Goal: Task Accomplishment & Management: Manage account settings

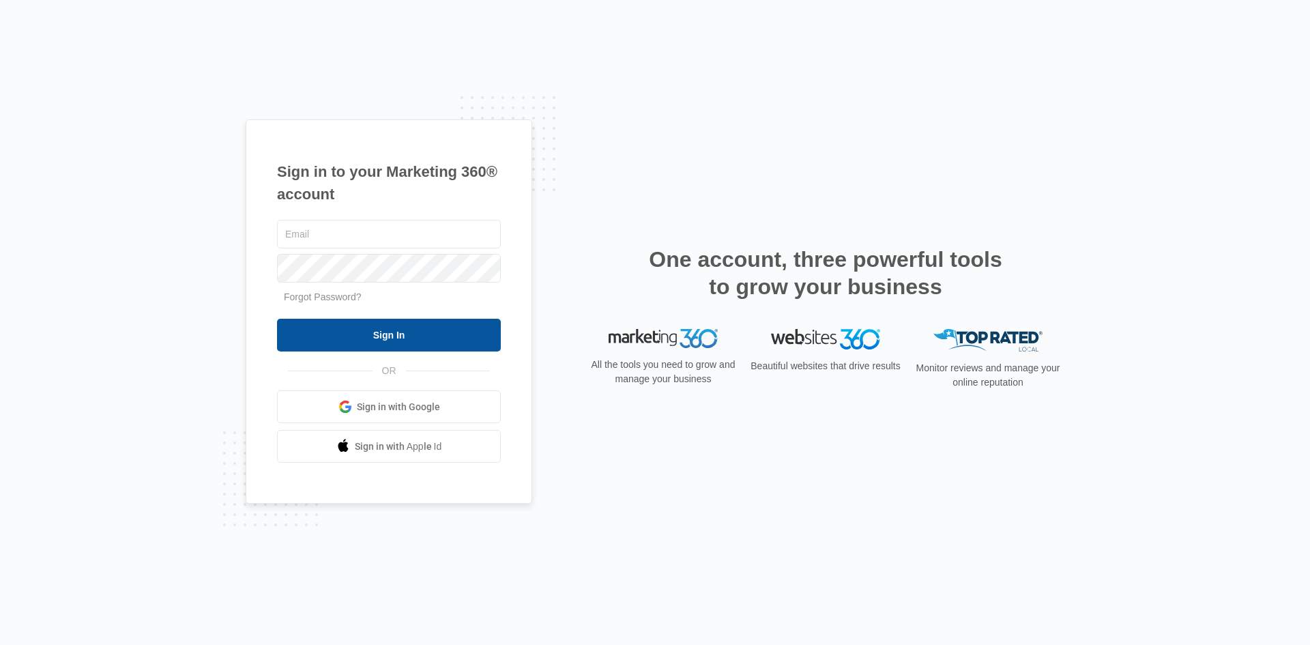
type input "[PERSON_NAME][DOMAIN_NAME][EMAIL_ADDRESS][PERSON_NAME][DOMAIN_NAME]"
click at [376, 342] on input "Sign In" at bounding box center [389, 335] width 224 height 33
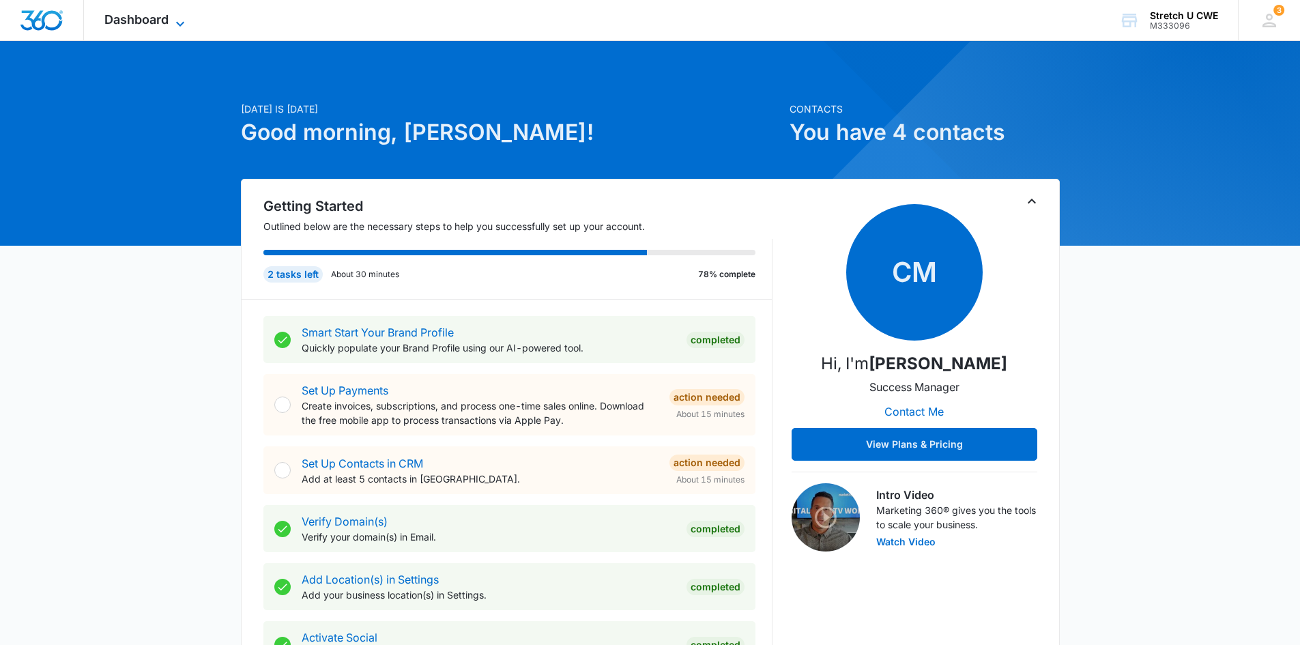
click at [150, 17] on span "Dashboard" at bounding box center [136, 19] width 64 height 14
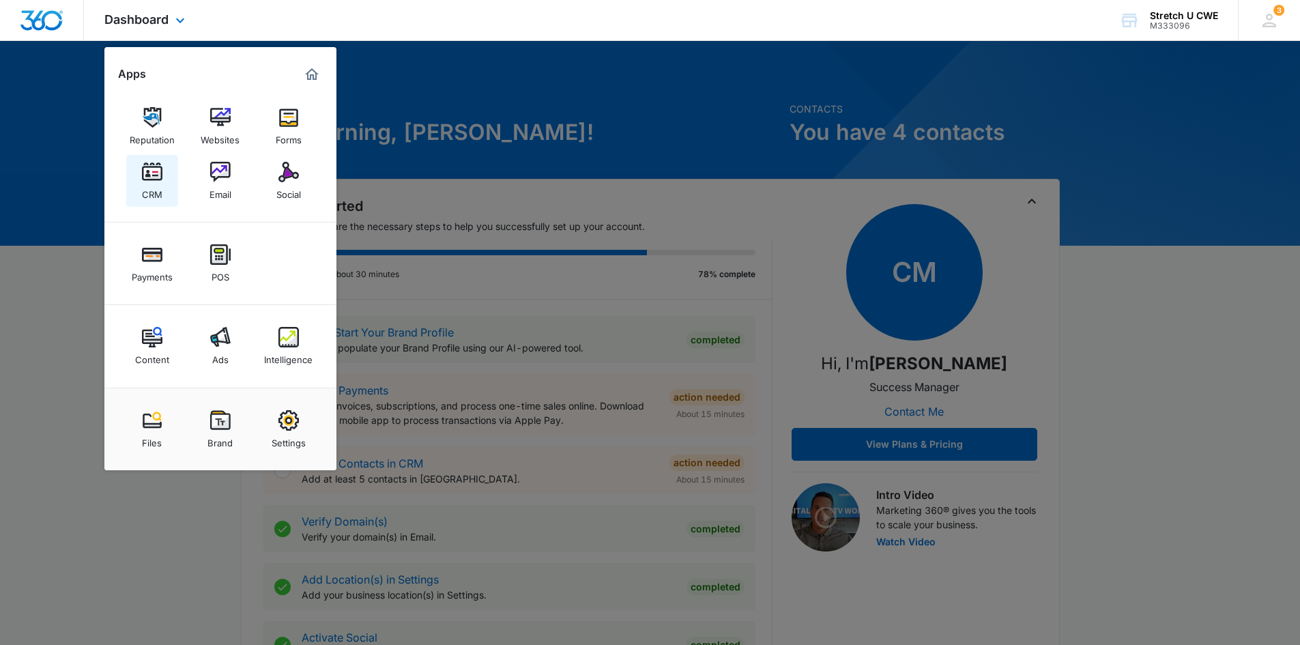
click at [151, 183] on div "CRM" at bounding box center [152, 191] width 20 height 18
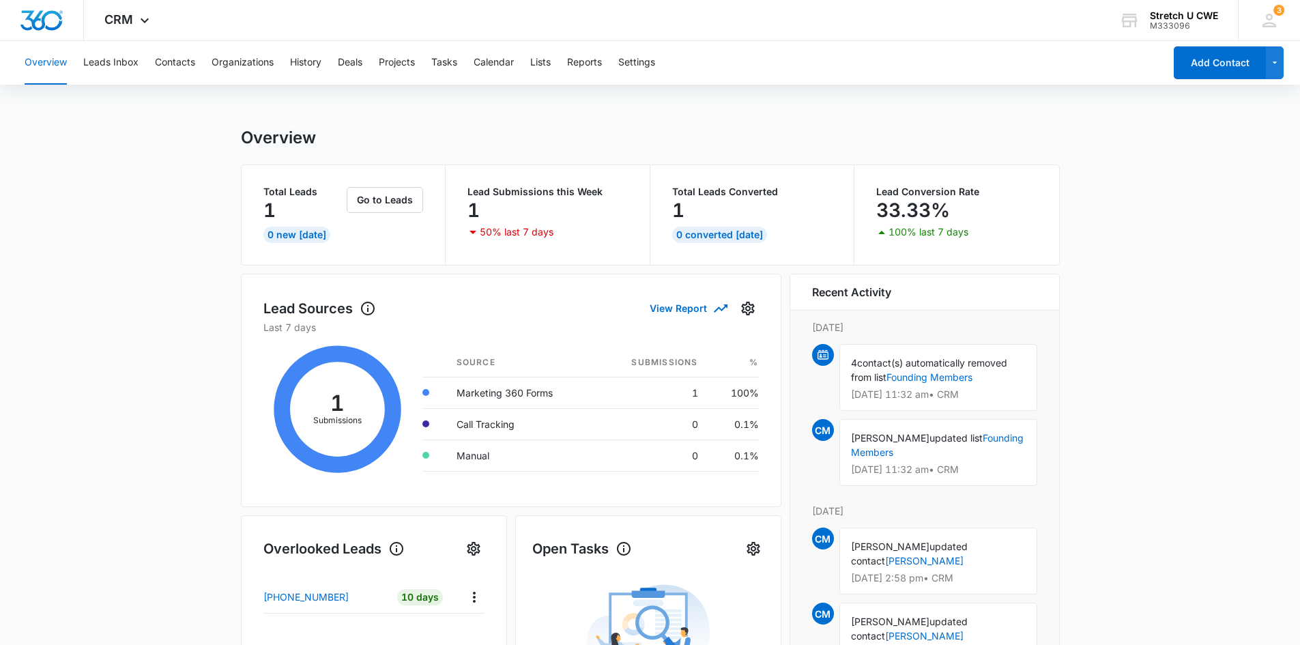
scroll to position [1, 0]
click at [117, 63] on button "Leads Inbox" at bounding box center [110, 63] width 55 height 44
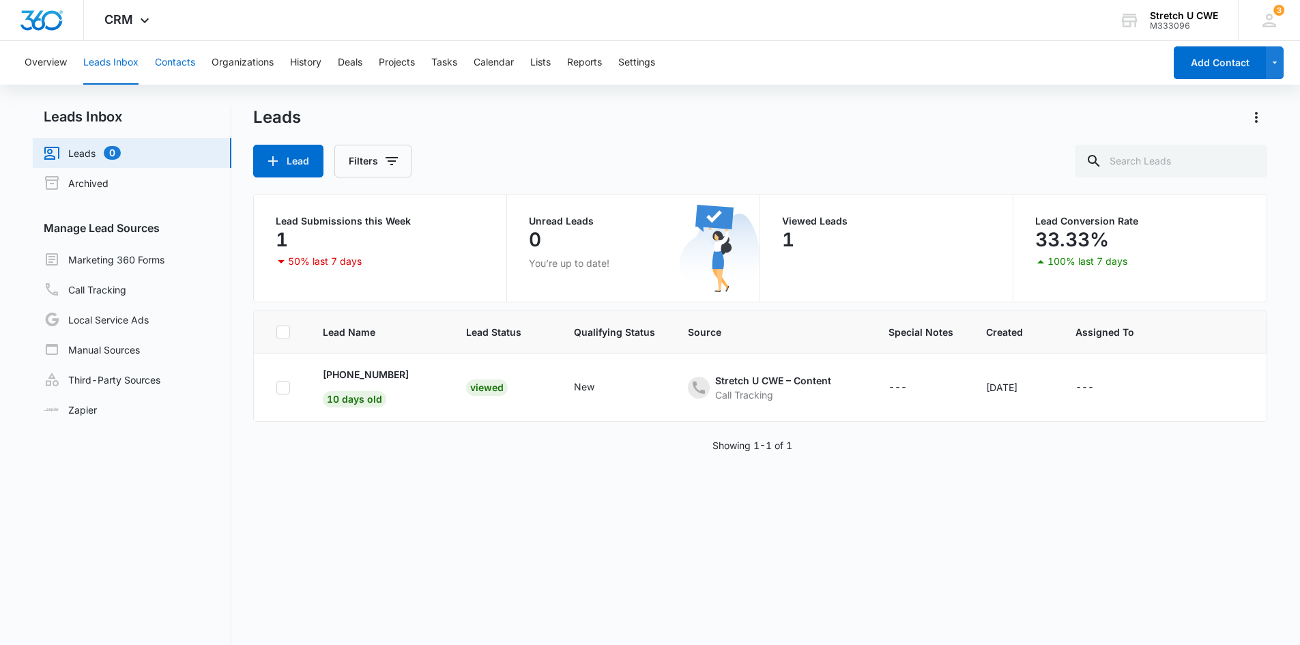
click at [179, 57] on button "Contacts" at bounding box center [175, 63] width 40 height 44
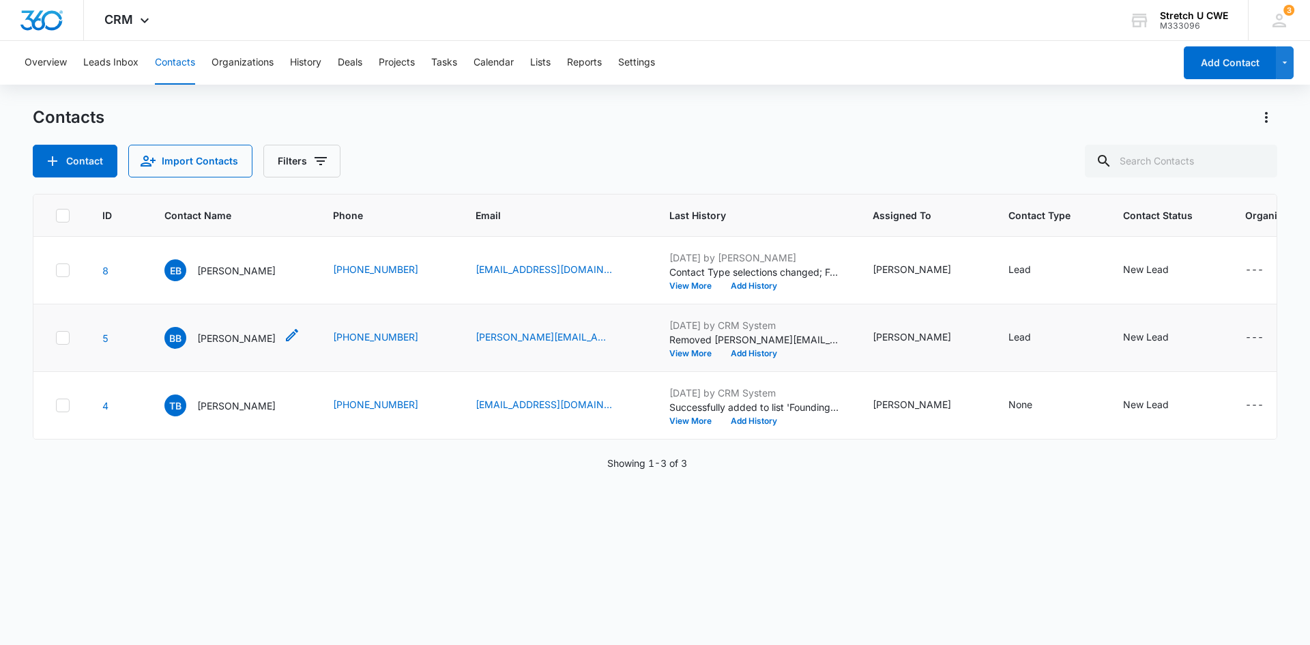
click at [210, 336] on p "[PERSON_NAME]" at bounding box center [236, 338] width 78 height 14
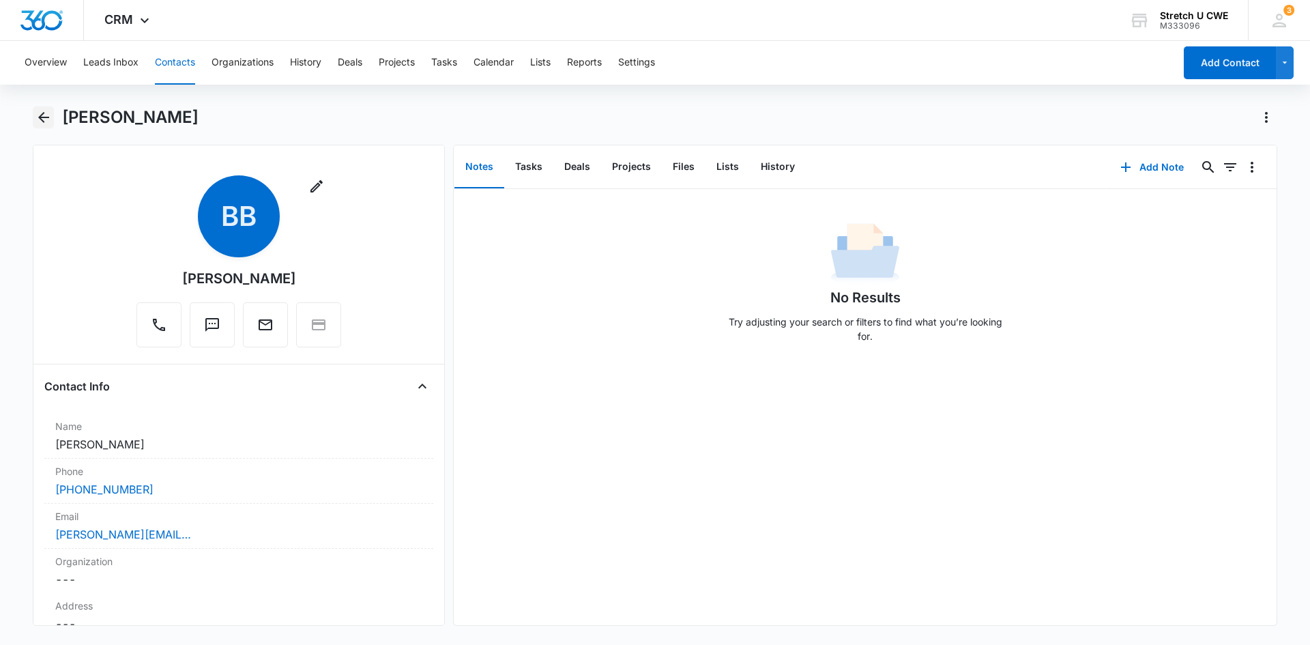
click at [42, 115] on icon "Back" at bounding box center [43, 117] width 11 height 11
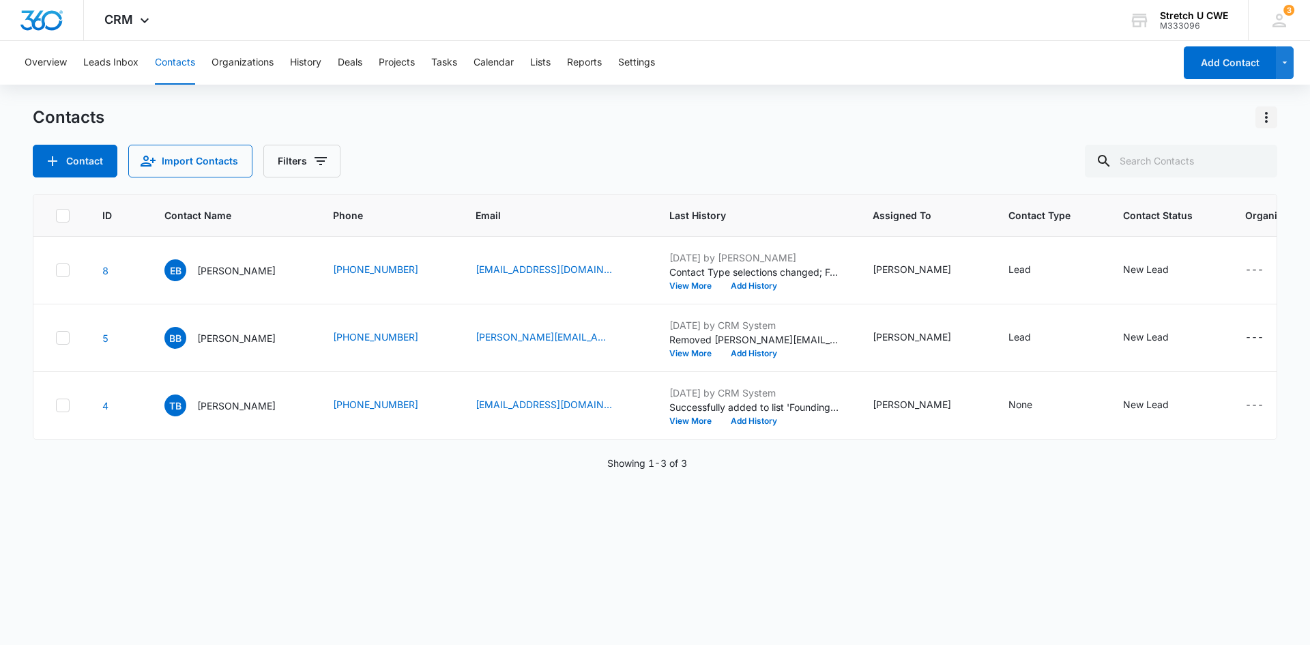
click at [1268, 117] on icon "Actions" at bounding box center [1266, 117] width 16 height 16
click at [1174, 158] on div "Choose Columns" at bounding box center [1199, 156] width 90 height 10
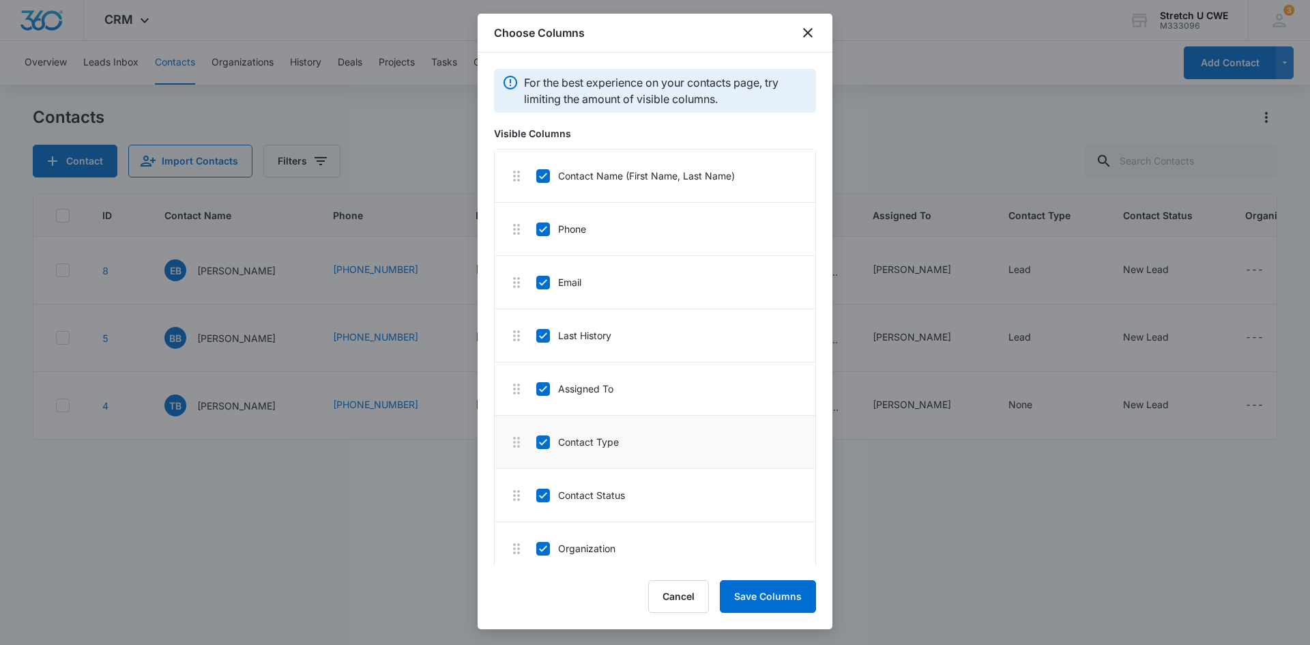
click at [541, 444] on icon at bounding box center [543, 442] width 8 height 6
click at [536, 442] on input "Contact Type" at bounding box center [536, 442] width 1 height 1
click at [543, 498] on icon at bounding box center [543, 495] width 12 height 12
click at [536, 495] on input "Organization" at bounding box center [536, 495] width 1 height 1
click at [545, 497] on icon at bounding box center [543, 495] width 12 height 12
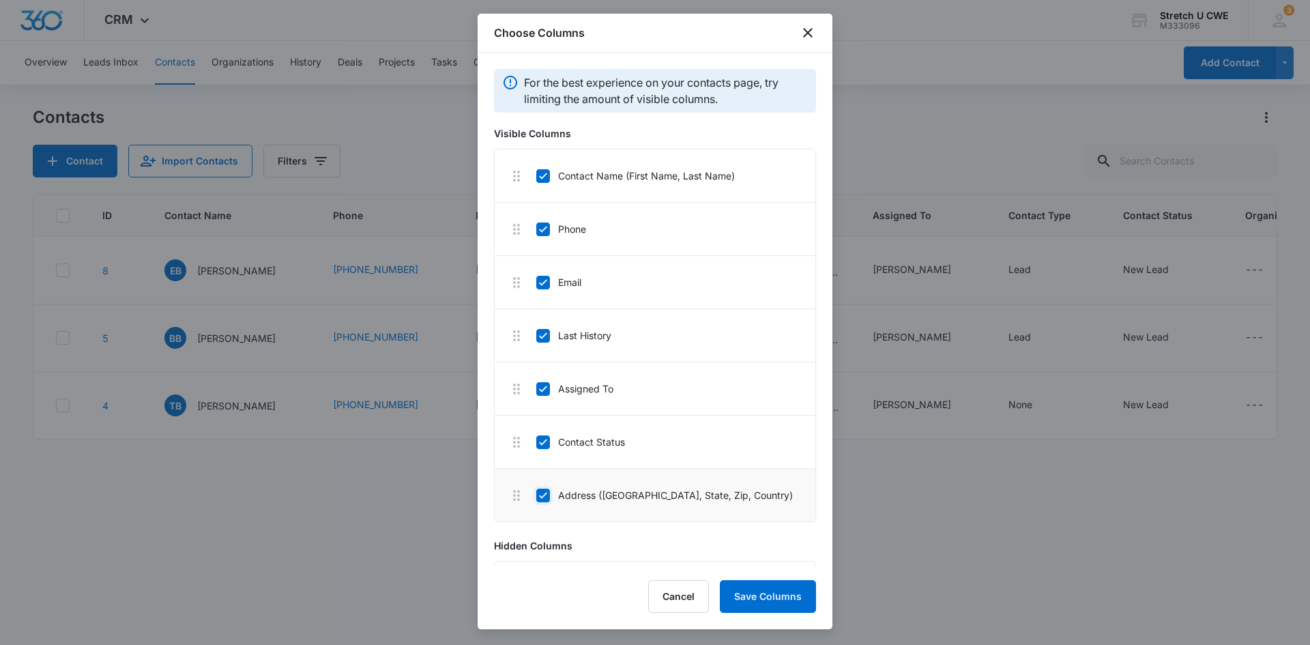
click at [536, 495] on input "Address (Street, Street 2, City, State, Zip, Country)" at bounding box center [536, 495] width 1 height 1
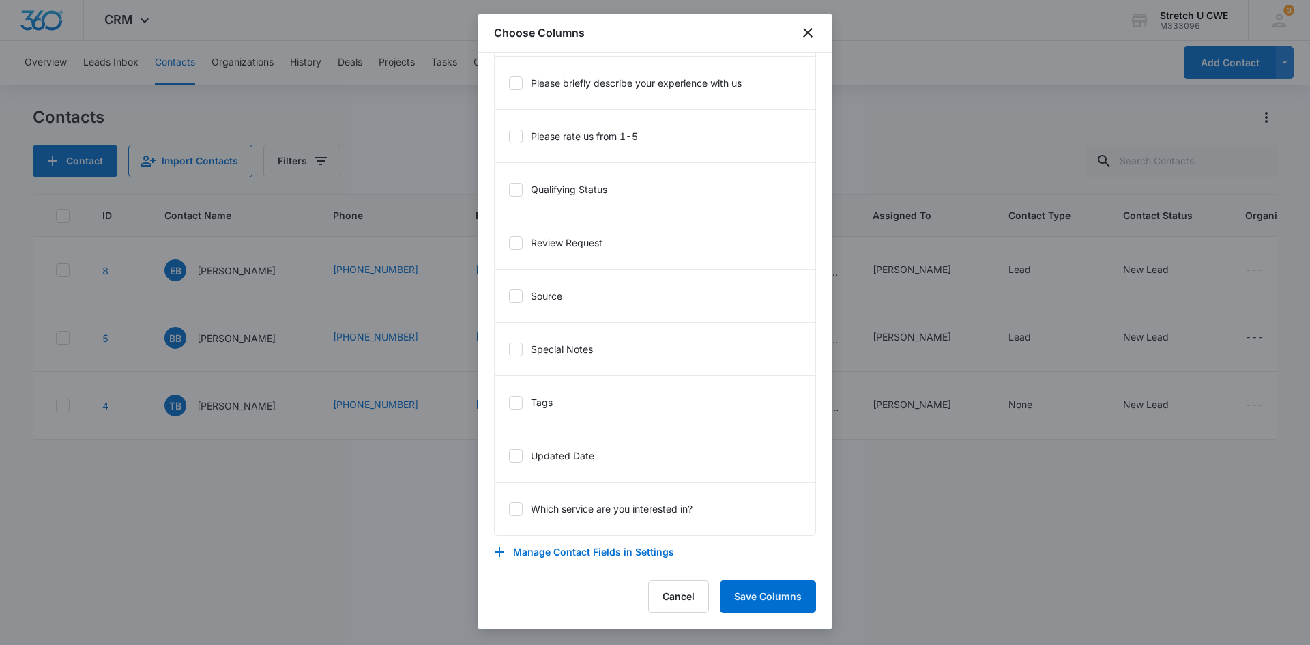
scroll to position [1145, 0]
click at [512, 398] on icon at bounding box center [516, 401] width 12 height 12
click at [509, 401] on input "Tags" at bounding box center [508, 401] width 1 height 1
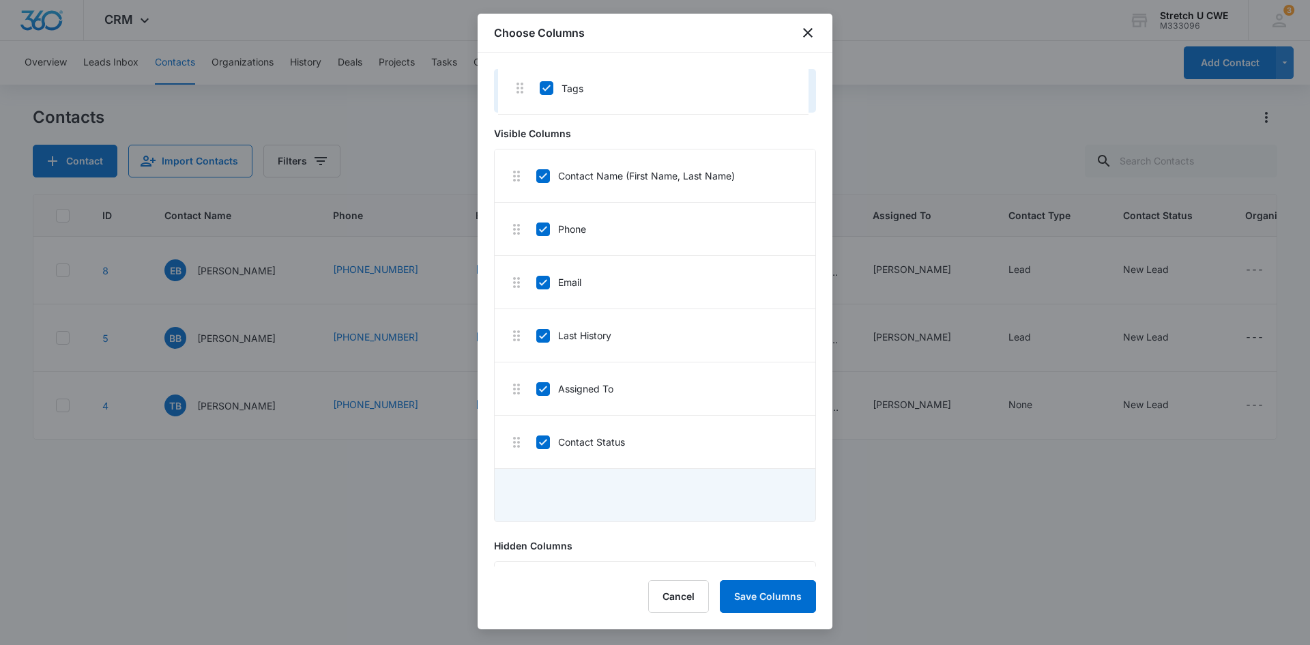
scroll to position [0, 0]
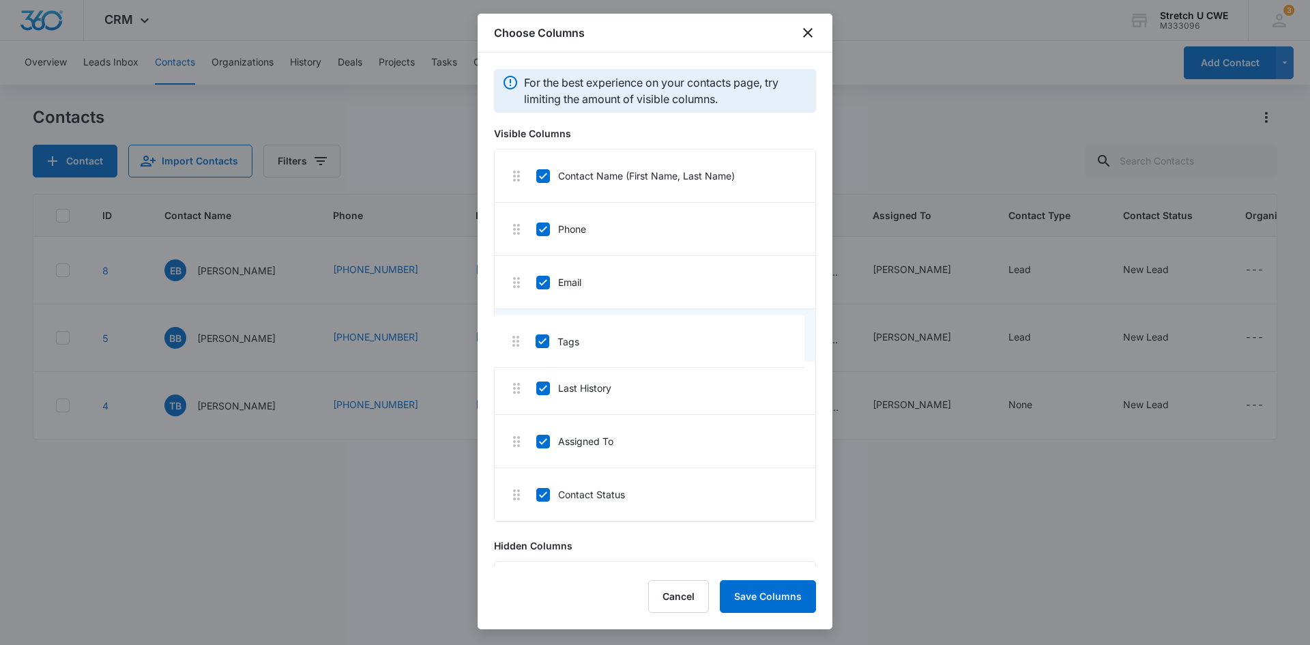
drag, startPoint x: 520, startPoint y: 432, endPoint x: 517, endPoint y: 338, distance: 94.2
click at [736, 593] on button "Save Columns" at bounding box center [768, 596] width 96 height 33
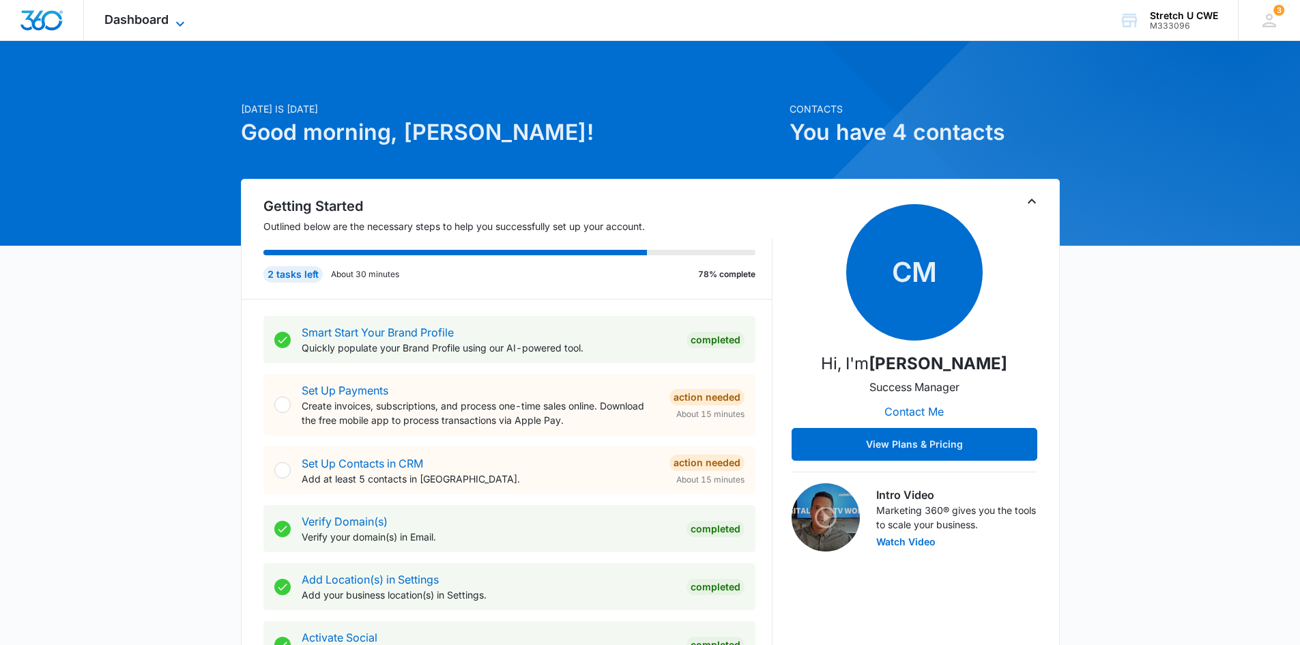
click at [180, 23] on icon at bounding box center [180, 24] width 16 height 16
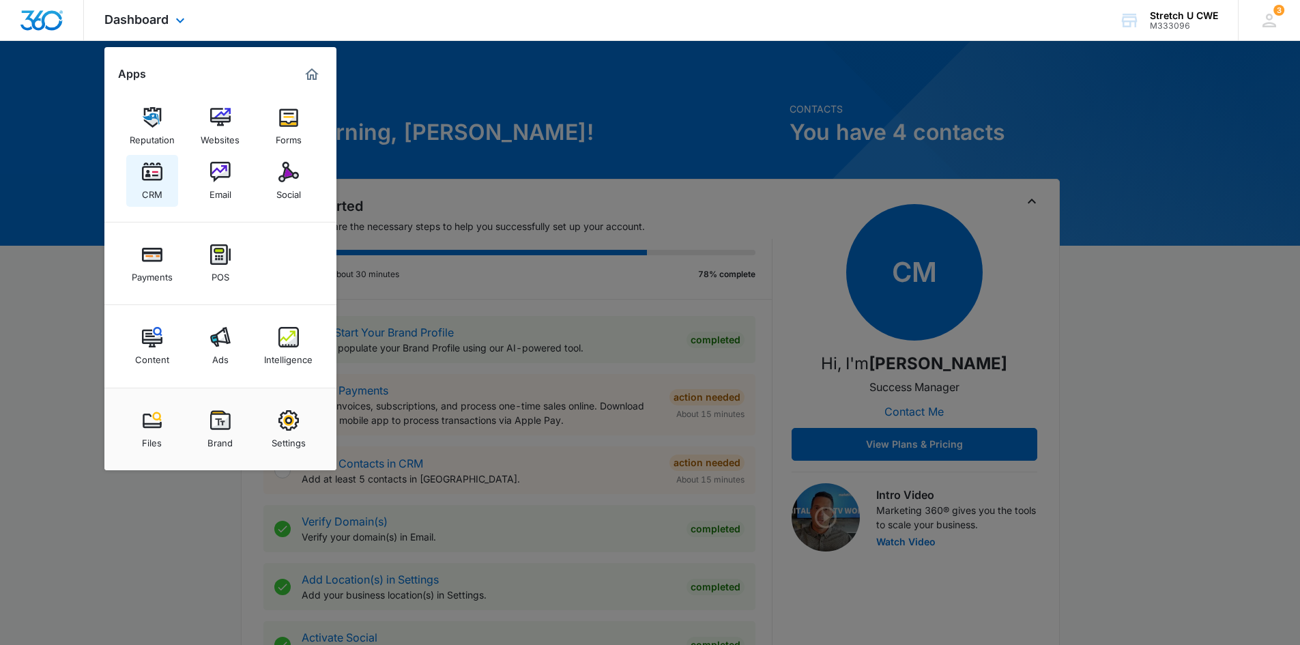
click at [137, 182] on link "CRM" at bounding box center [152, 181] width 52 height 52
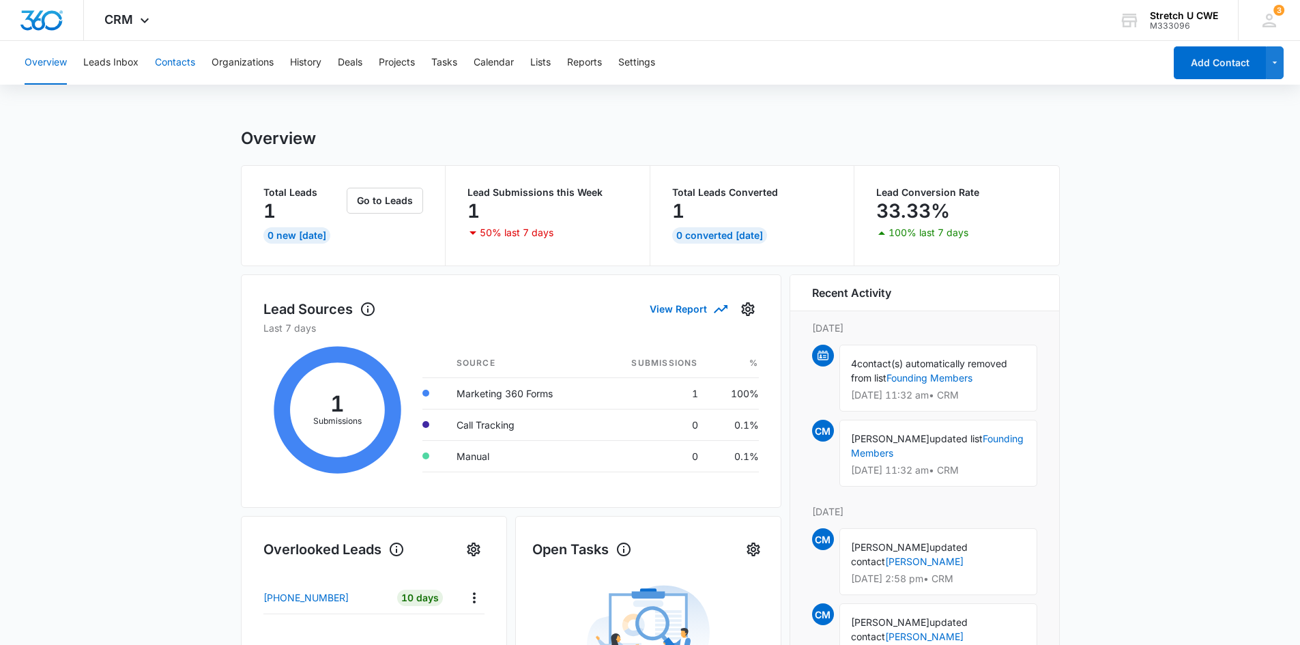
click at [181, 59] on button "Contacts" at bounding box center [175, 63] width 40 height 44
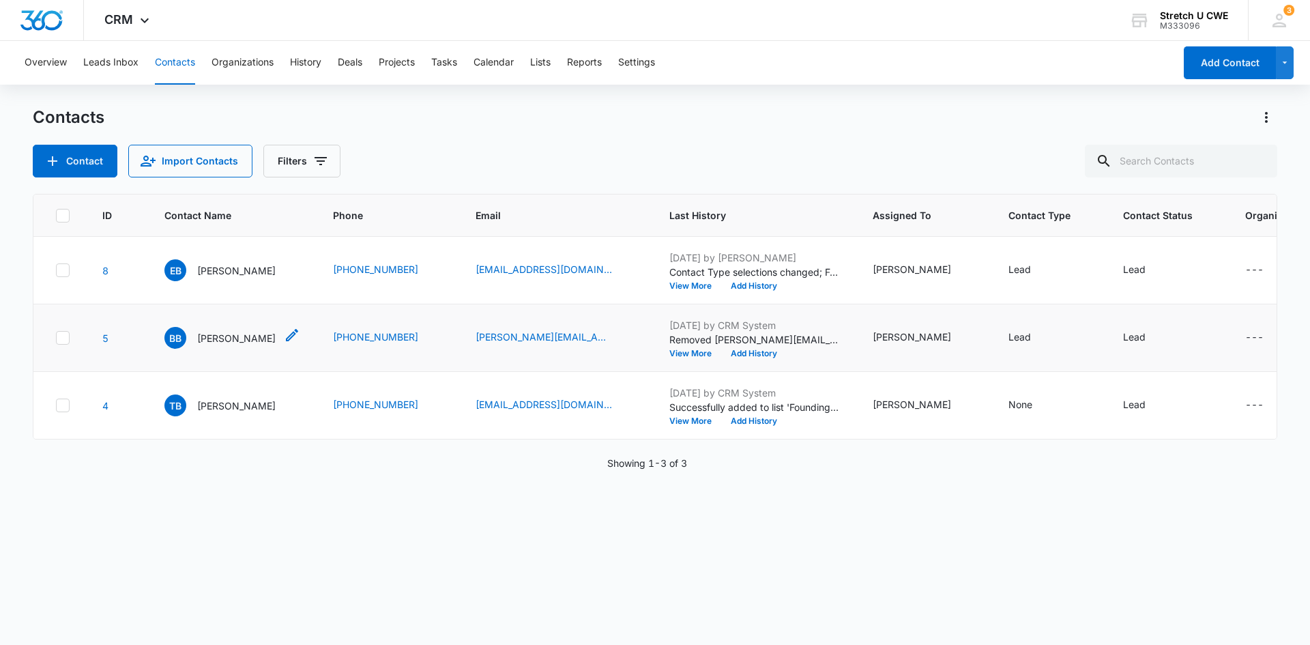
click at [218, 339] on p "[PERSON_NAME]" at bounding box center [236, 338] width 78 height 14
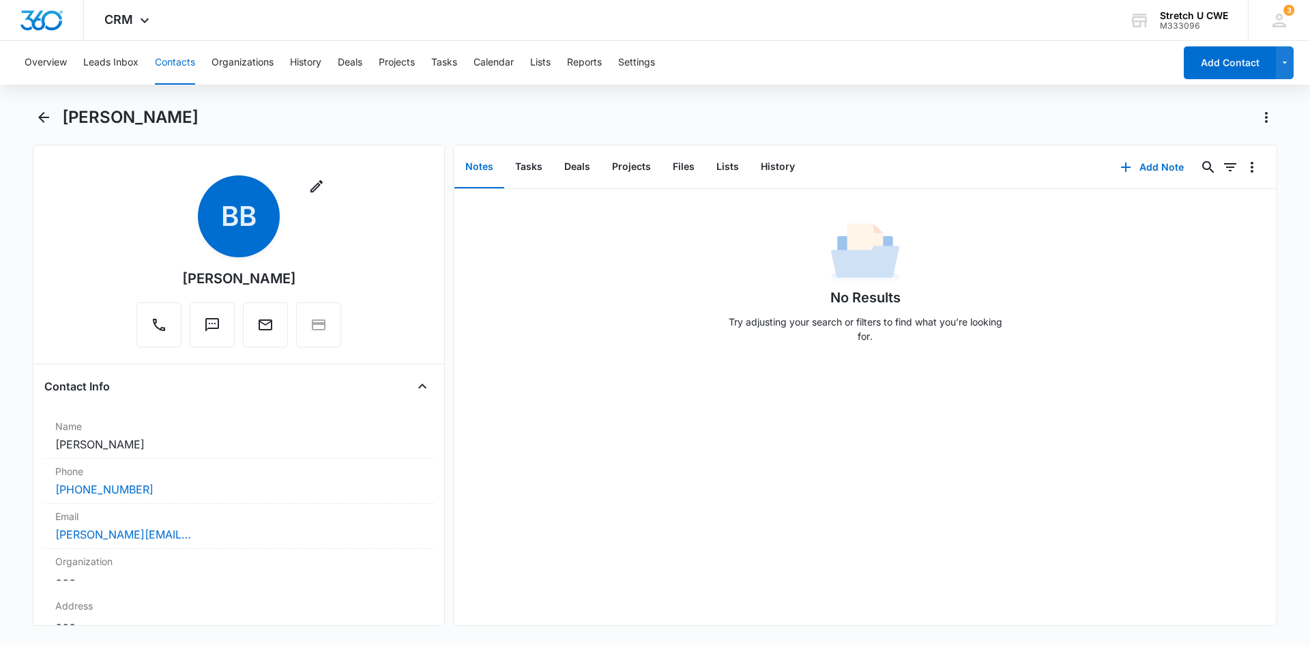
click at [482, 167] on button "Notes" at bounding box center [479, 167] width 50 height 42
click at [1149, 164] on button "Add Note" at bounding box center [1152, 167] width 91 height 33
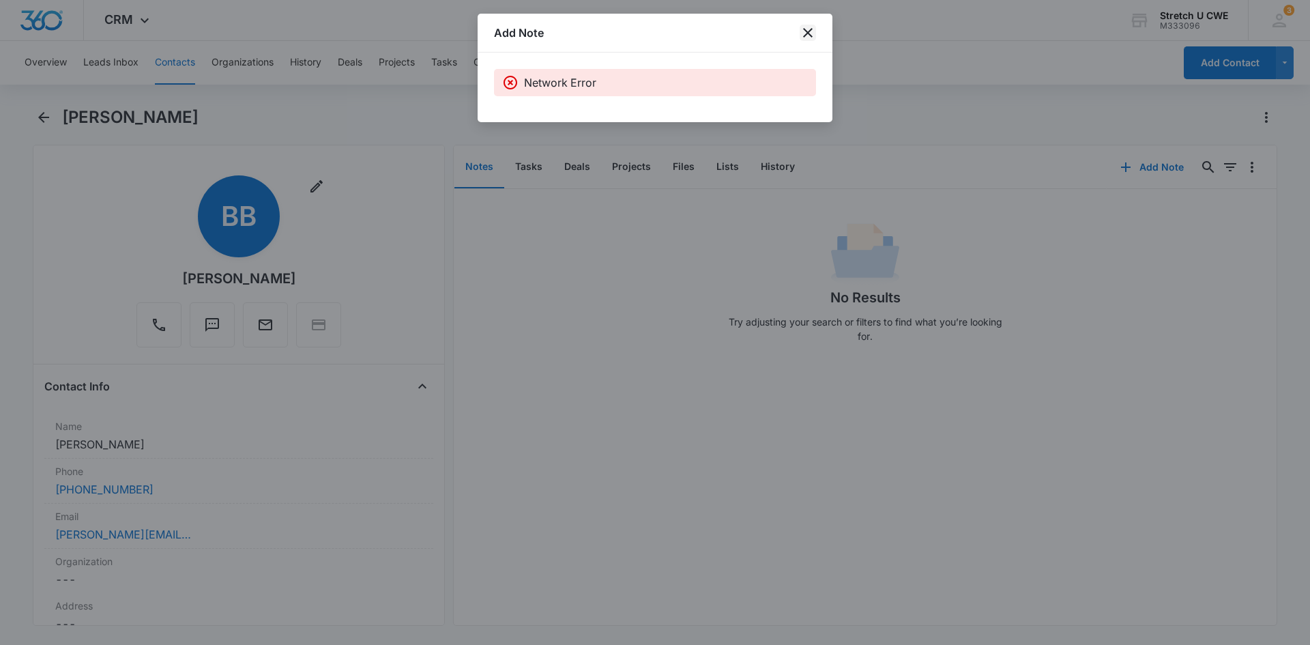
click at [801, 30] on icon "close" at bounding box center [808, 33] width 16 height 16
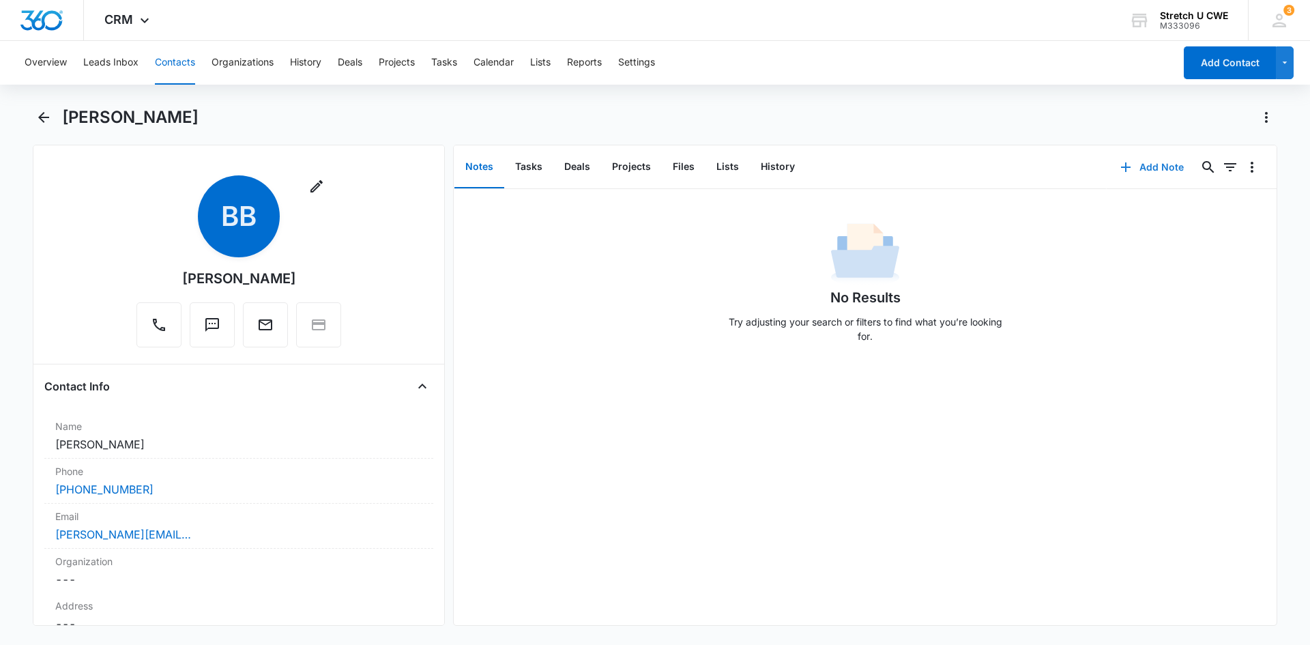
click at [1118, 169] on icon "button" at bounding box center [1126, 167] width 16 height 16
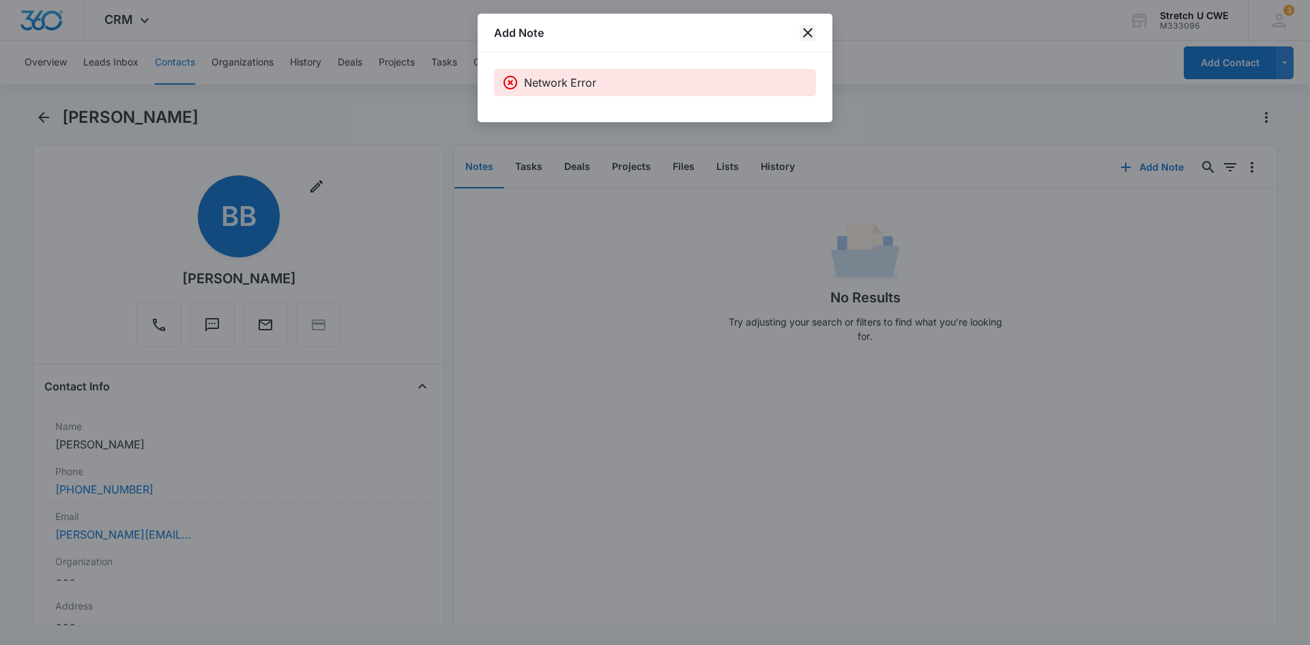
click at [807, 31] on icon "close" at bounding box center [808, 33] width 10 height 10
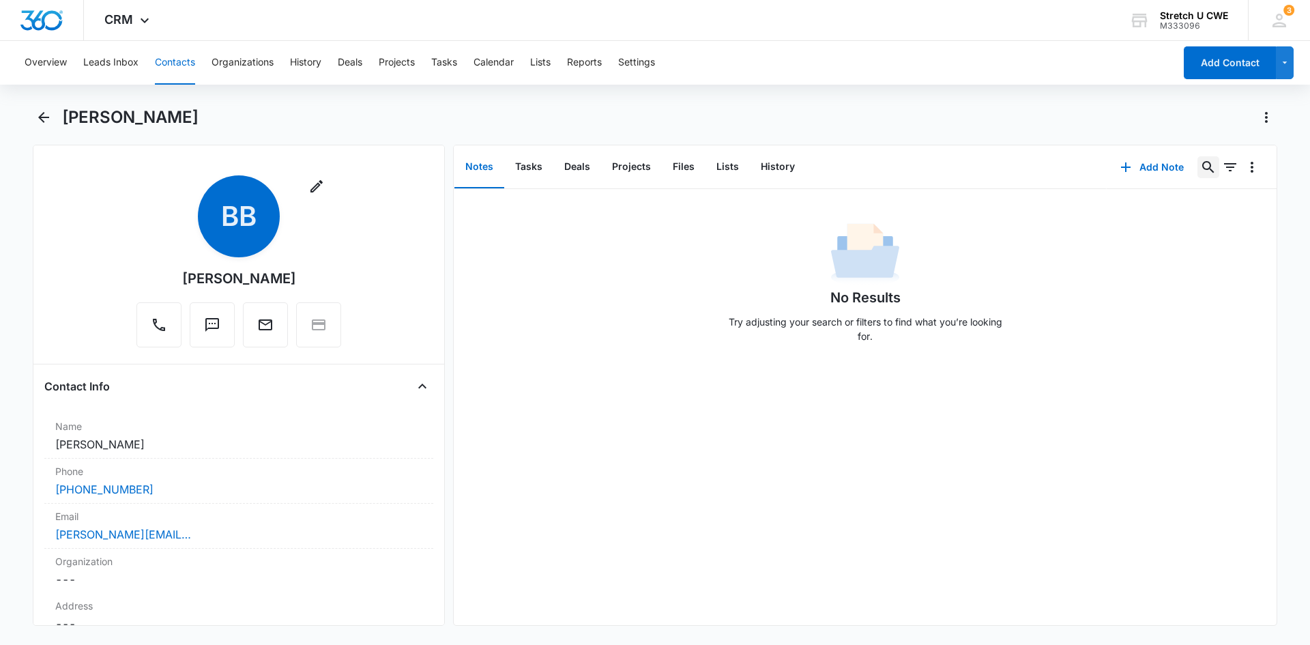
click at [1202, 169] on icon "Search..." at bounding box center [1208, 167] width 12 height 12
click at [1147, 331] on div "No Results Try adjusting your search or filters to find what you’re looking for." at bounding box center [865, 286] width 823 height 135
click at [1121, 167] on icon "button" at bounding box center [1126, 167] width 10 height 10
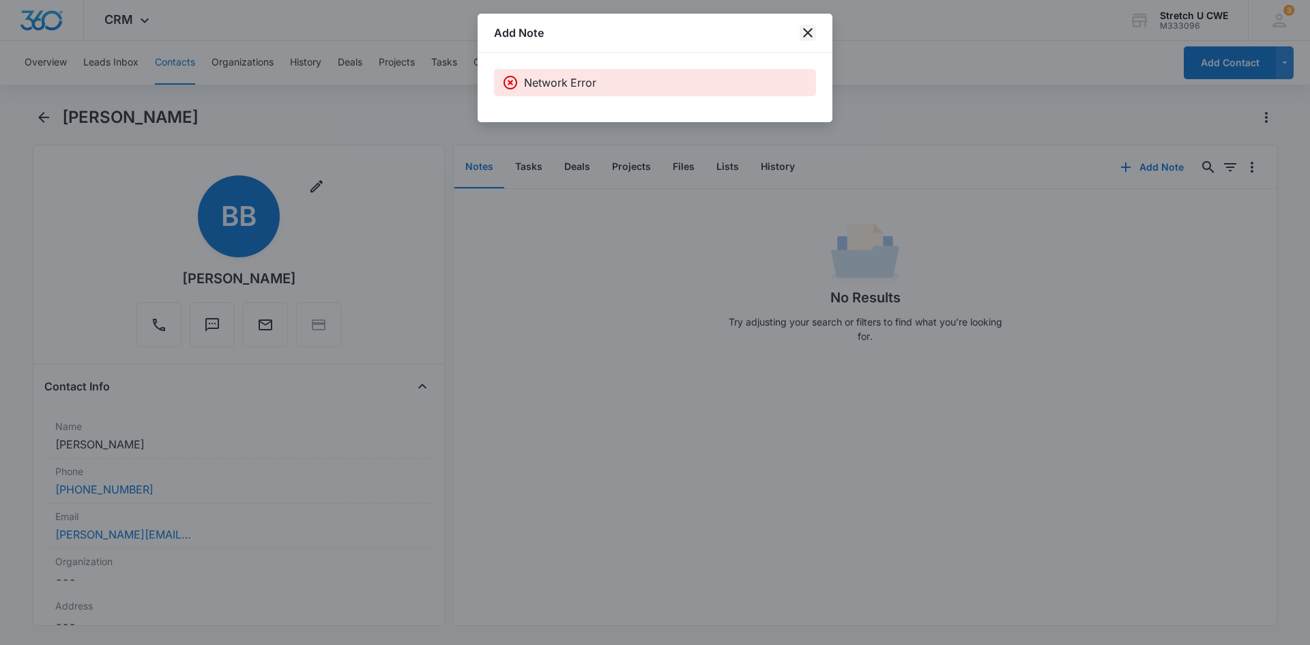
click at [807, 28] on icon "close" at bounding box center [808, 33] width 16 height 16
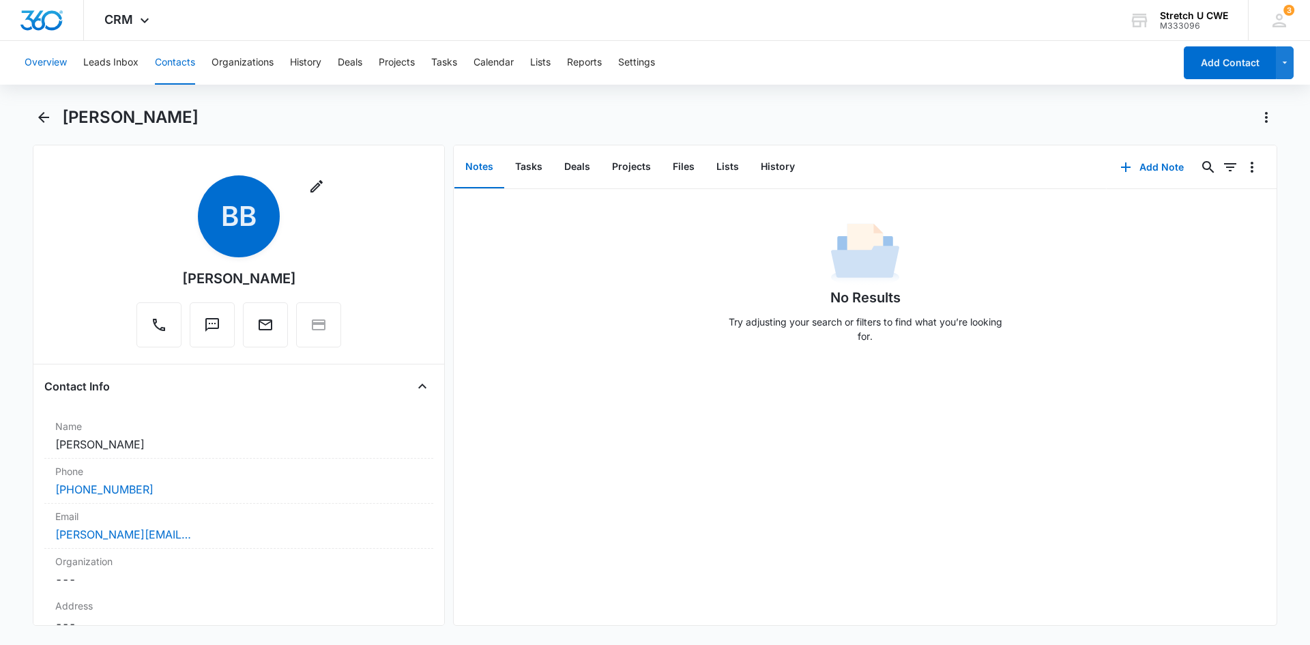
click at [53, 60] on button "Overview" at bounding box center [46, 63] width 42 height 44
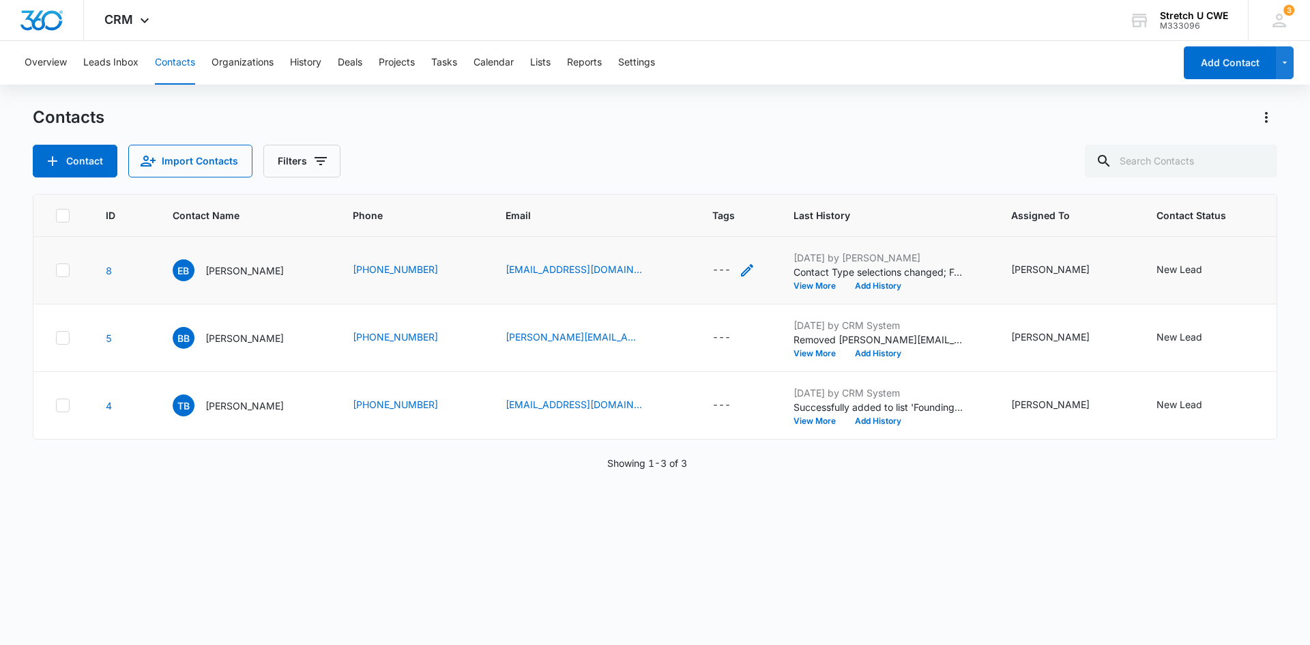
click at [712, 276] on div "---" at bounding box center [721, 270] width 18 height 16
click at [706, 186] on div at bounding box center [705, 183] width 22 height 22
click at [681, 229] on button "Cancel" at bounding box center [679, 226] width 48 height 26
click at [712, 336] on div "---" at bounding box center [721, 338] width 18 height 16
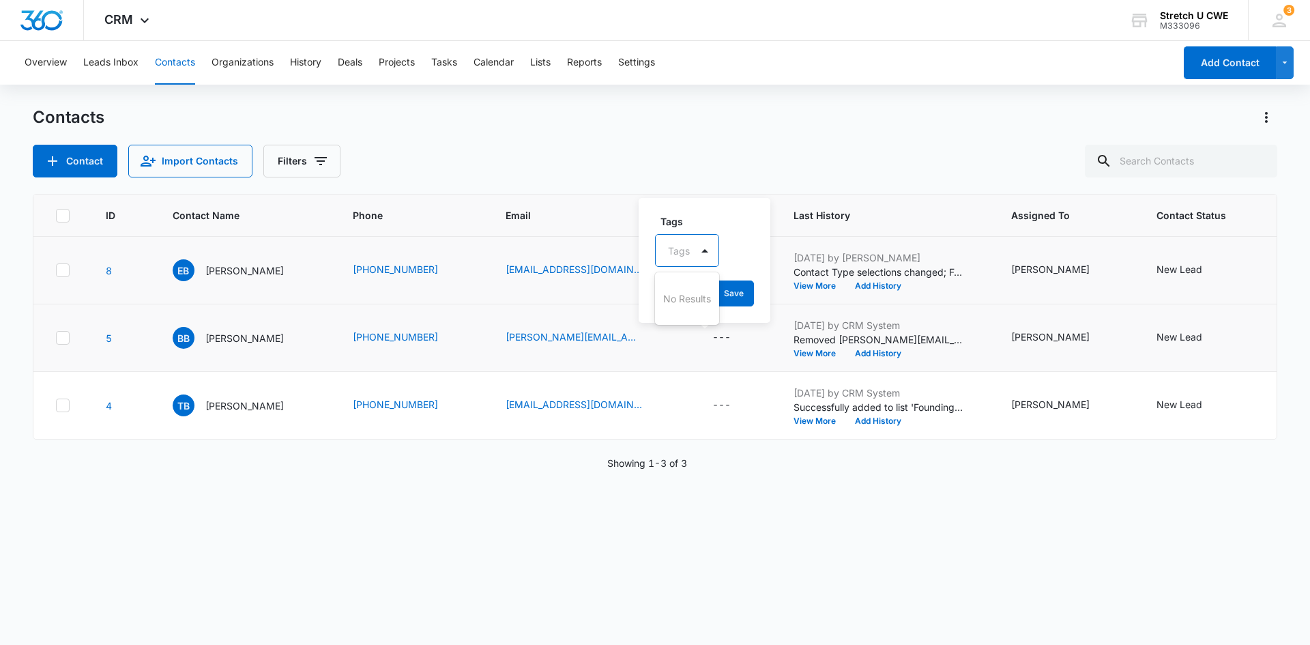
click at [681, 257] on div at bounding box center [679, 250] width 22 height 17
type input "founding"
click at [685, 302] on p "Founding Member" at bounding box center [696, 305] width 49 height 29
click at [717, 210] on div "Tags Founding Member Cancel Save" at bounding box center [732, 260] width 186 height 126
click at [784, 289] on button "Save" at bounding box center [788, 293] width 40 height 26
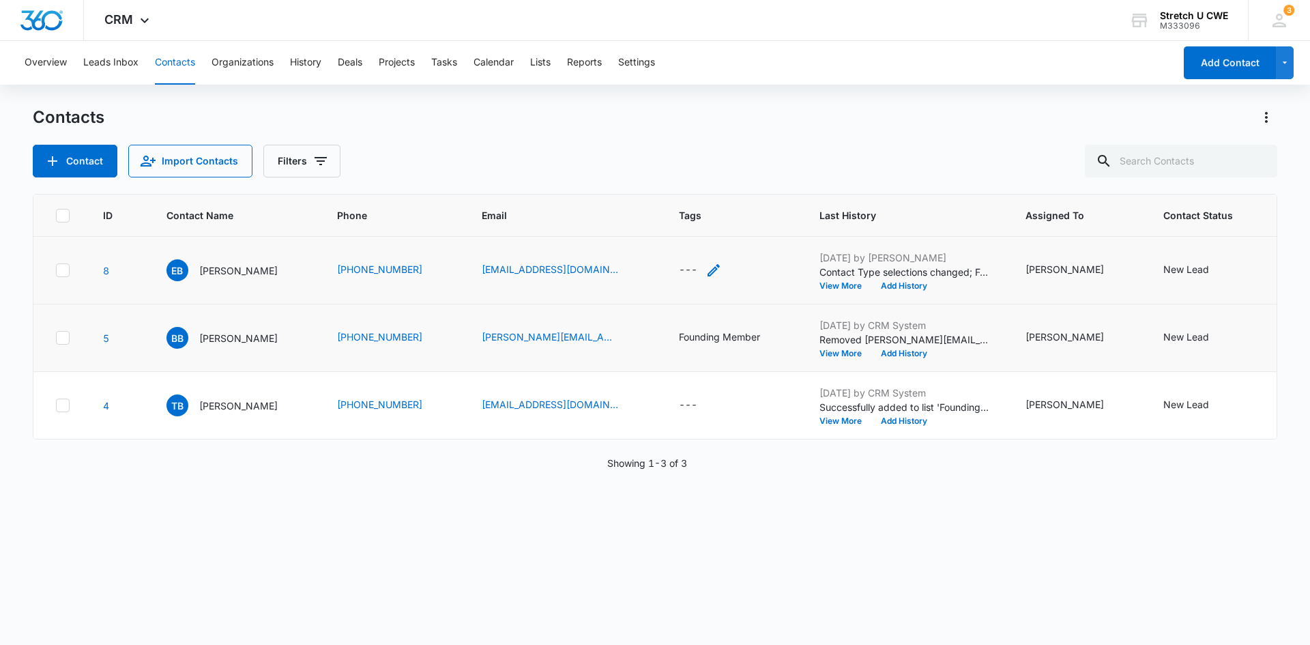
click at [679, 270] on div "---" at bounding box center [688, 270] width 18 height 16
click at [1179, 266] on div "New Lead" at bounding box center [1187, 269] width 46 height 14
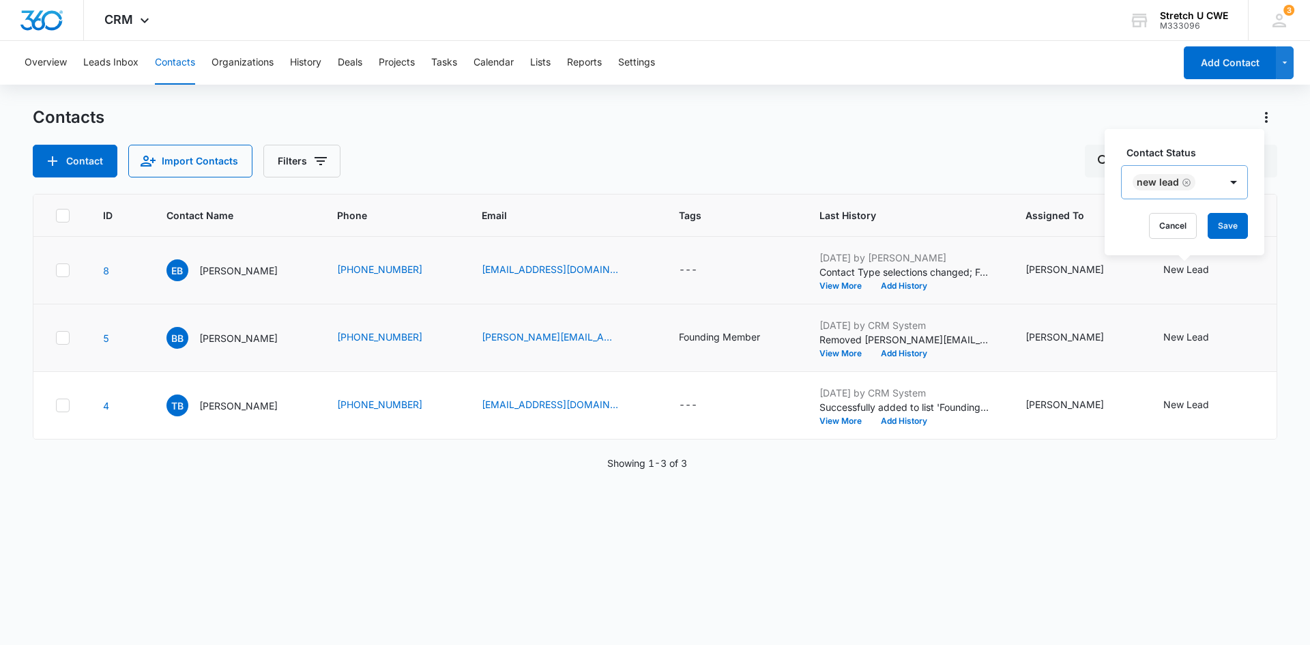
click at [1186, 184] on icon "Remove New Lead" at bounding box center [1187, 182] width 10 height 10
type input "follow"
click at [1165, 227] on p "Follow-Up" at bounding box center [1161, 231] width 46 height 14
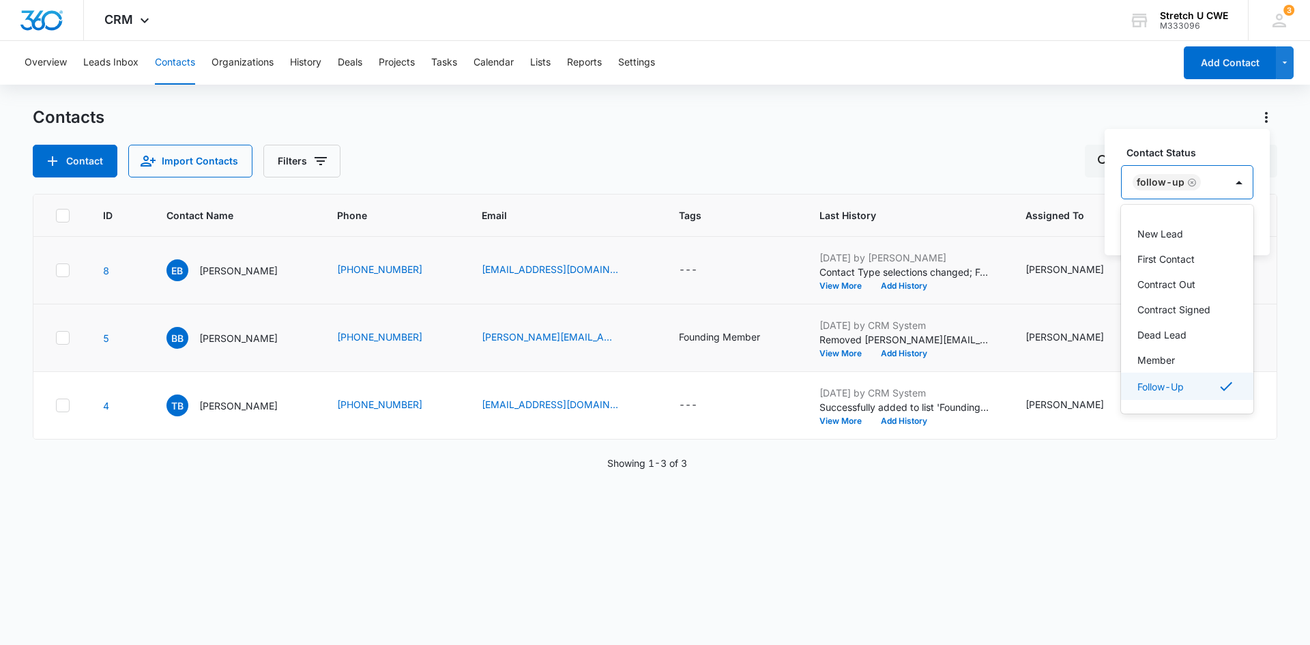
click at [1162, 384] on p "Follow-Up" at bounding box center [1161, 386] width 46 height 14
click at [1161, 386] on p "Follow-Up" at bounding box center [1161, 387] width 46 height 14
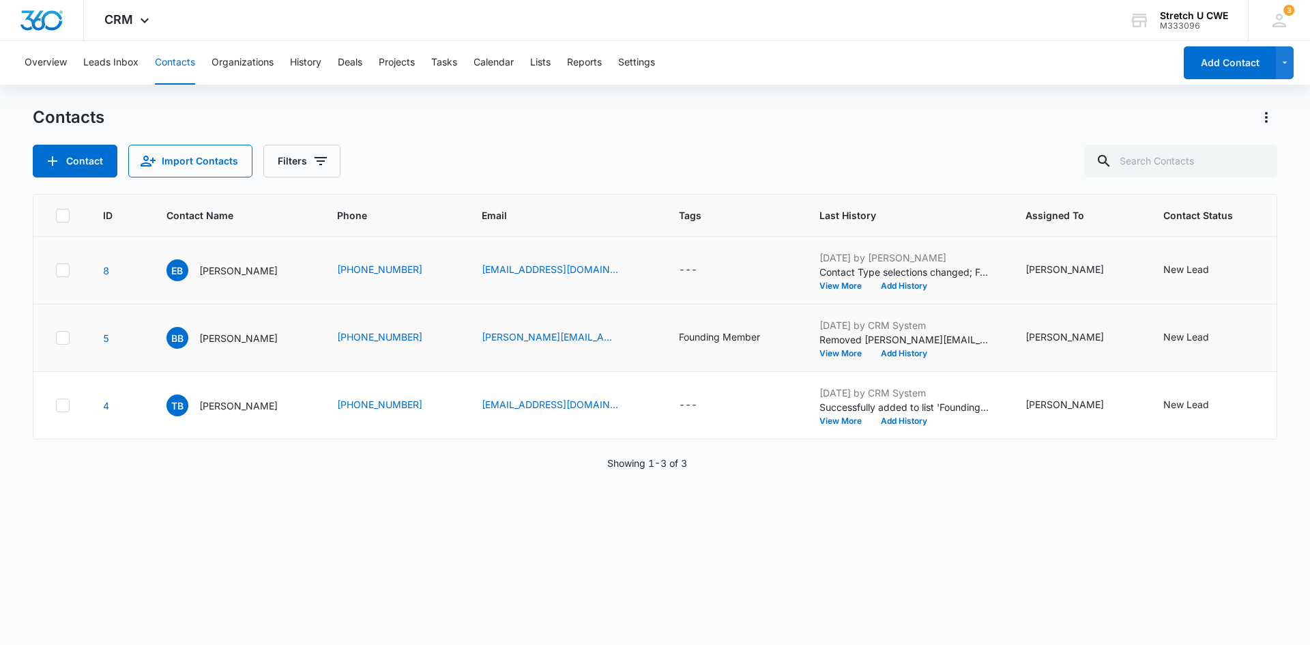
click at [1175, 496] on div "ID Contact Name Phone Email Tags Last History Assigned To Contact Status 8 EB […" at bounding box center [655, 410] width 1245 height 433
click at [1171, 271] on div "New Lead" at bounding box center [1187, 269] width 46 height 14
click at [1221, 218] on button "Save" at bounding box center [1231, 226] width 40 height 26
click at [1175, 343] on div "New Lead" at bounding box center [1187, 337] width 46 height 14
click at [1237, 248] on div at bounding box center [1234, 250] width 22 height 22
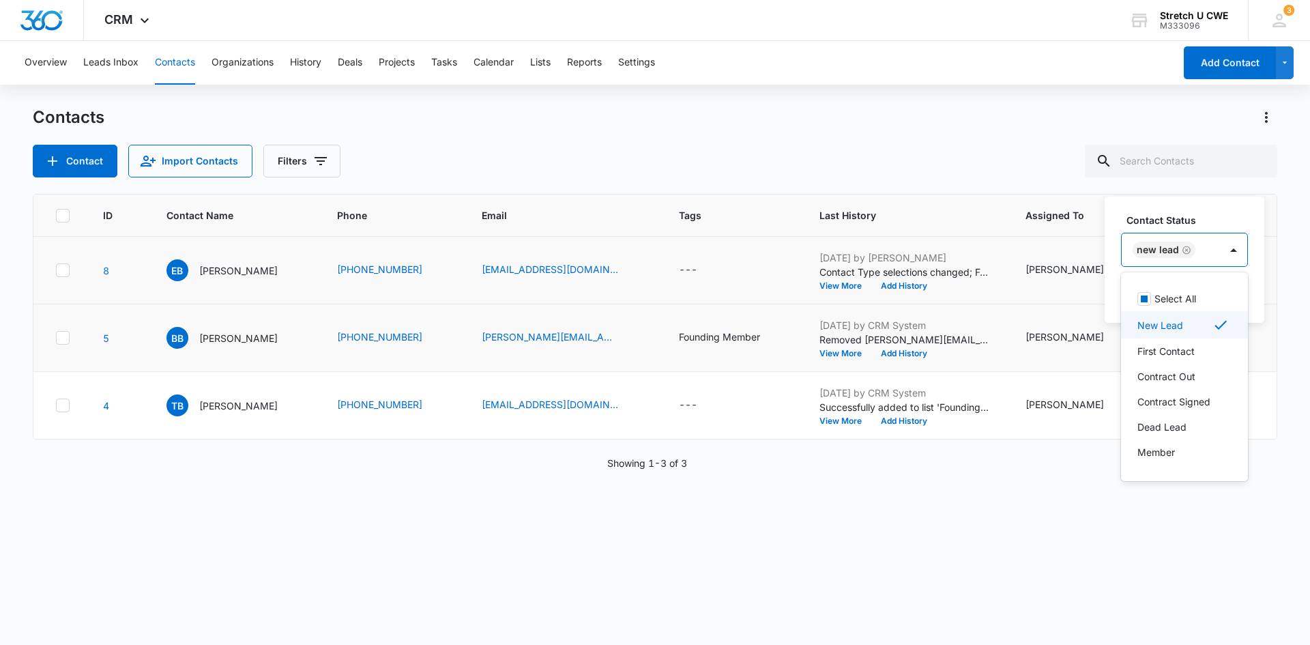
click at [1164, 328] on p "New Lead" at bounding box center [1161, 325] width 46 height 14
click at [1163, 345] on p "First Contact" at bounding box center [1166, 349] width 57 height 14
click at [1174, 527] on div "ID Contact Name Phone Email Tags Last History Assigned To Contact Status 8 EB […" at bounding box center [655, 410] width 1245 height 433
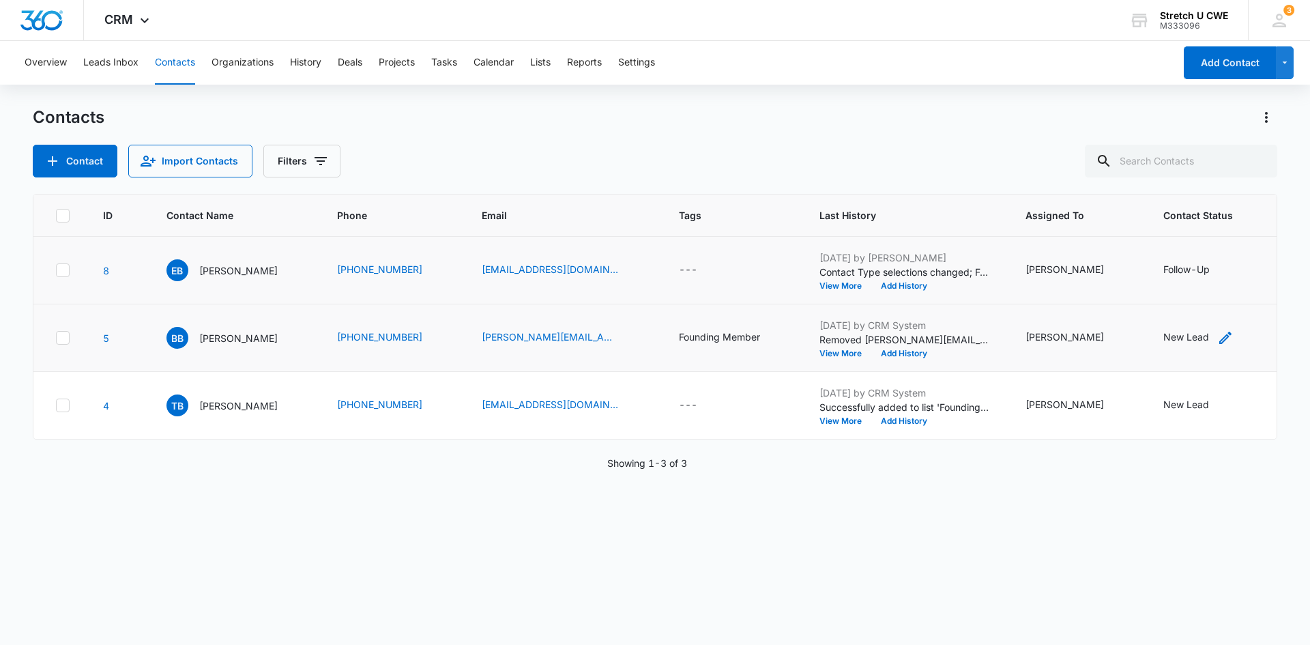
click at [1164, 338] on div "New Lead" at bounding box center [1187, 337] width 46 height 14
click at [1223, 294] on button "Save" at bounding box center [1235, 293] width 40 height 26
click at [1175, 405] on div "New Lead" at bounding box center [1187, 404] width 46 height 14
click at [1230, 319] on div at bounding box center [1234, 317] width 22 height 22
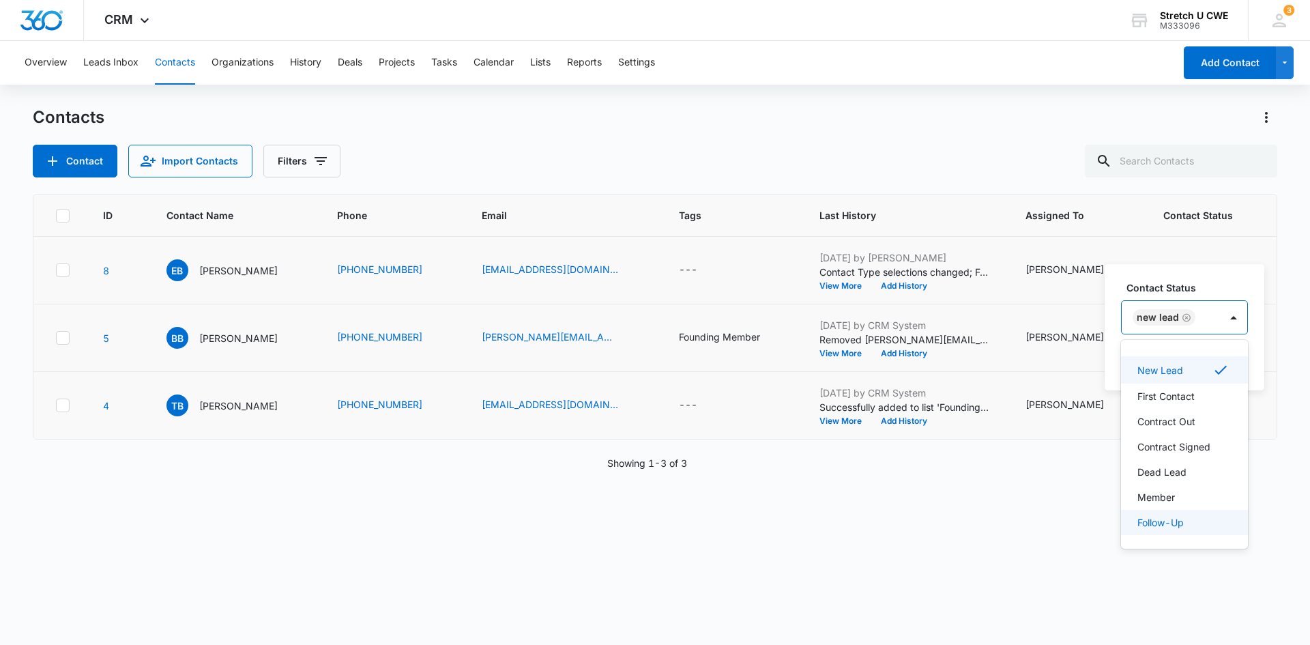
click at [1172, 522] on p "Follow-Up" at bounding box center [1161, 522] width 46 height 14
click at [1176, 371] on p "New Lead" at bounding box center [1161, 370] width 46 height 14
click at [1070, 501] on div "ID Contact Name Phone Email Tags Last History Assigned To Contact Status 8 EB […" at bounding box center [655, 410] width 1245 height 433
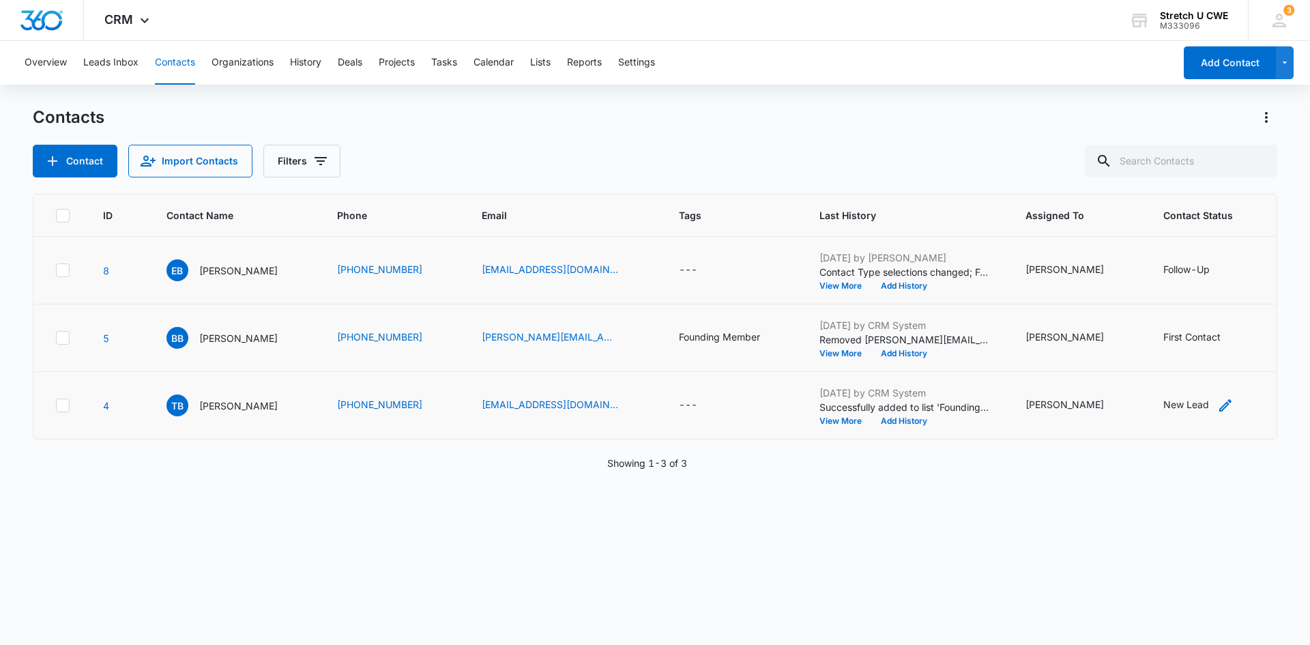
click at [1186, 405] on div "New Lead" at bounding box center [1187, 404] width 46 height 14
click at [1227, 358] on button "Save" at bounding box center [1231, 361] width 40 height 26
click at [1208, 65] on button "Add Contact" at bounding box center [1230, 62] width 92 height 33
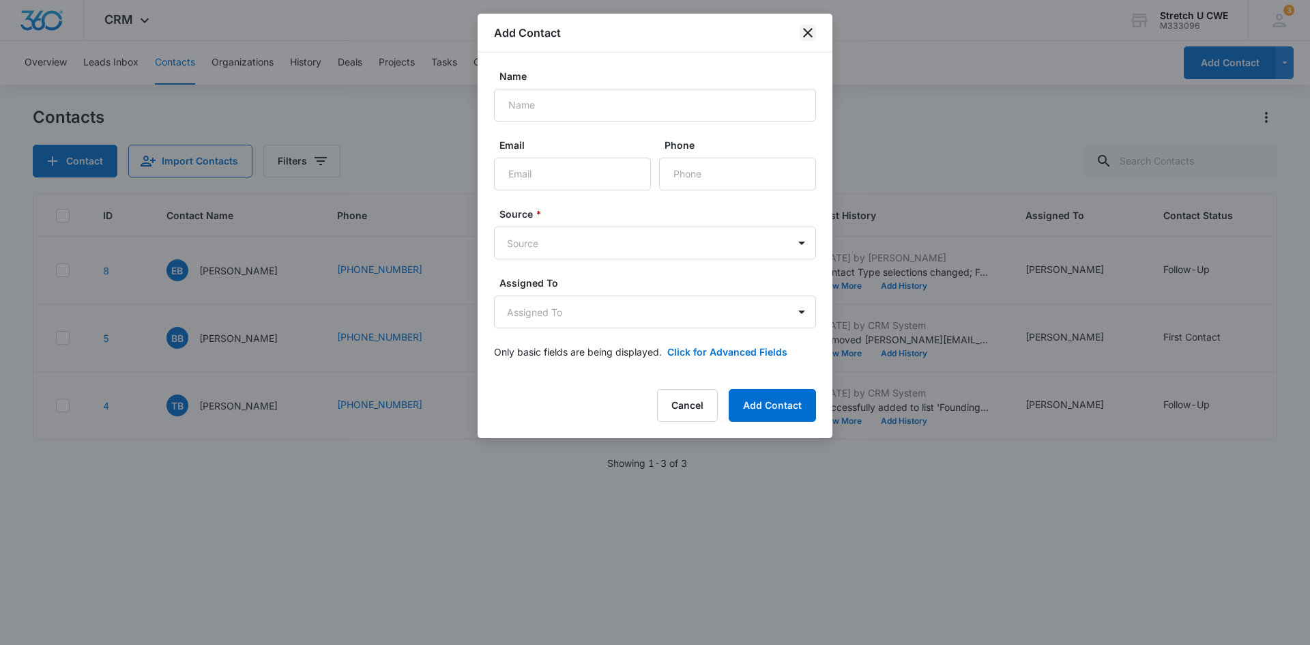
click at [810, 33] on icon "close" at bounding box center [808, 33] width 16 height 16
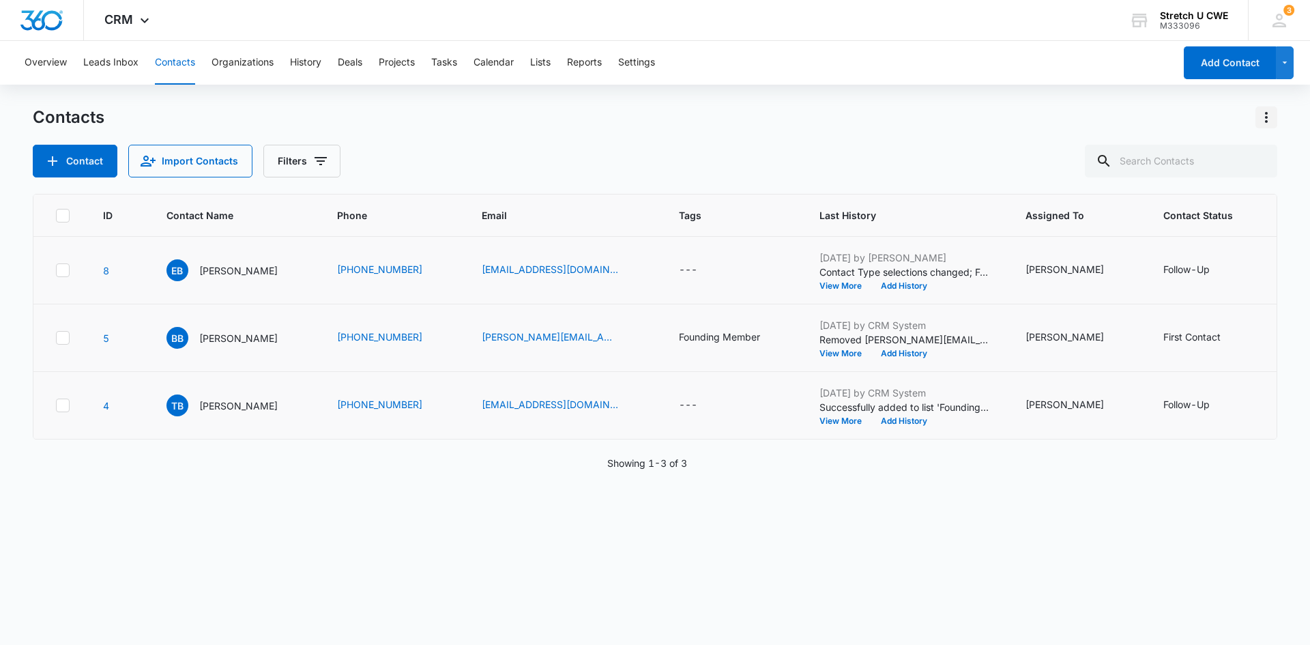
click at [1268, 119] on icon "Actions" at bounding box center [1266, 117] width 16 height 16
click at [1193, 173] on div "Import Contacts" at bounding box center [1199, 176] width 90 height 10
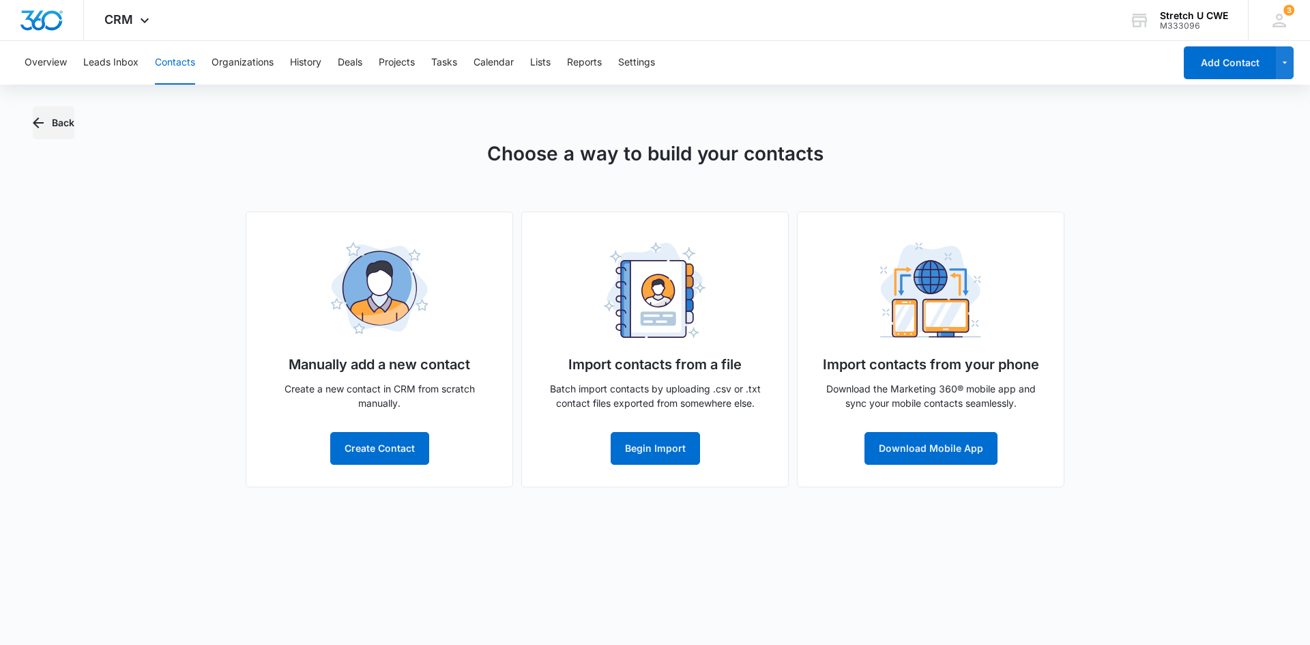
click at [59, 119] on button "Back" at bounding box center [54, 122] width 42 height 33
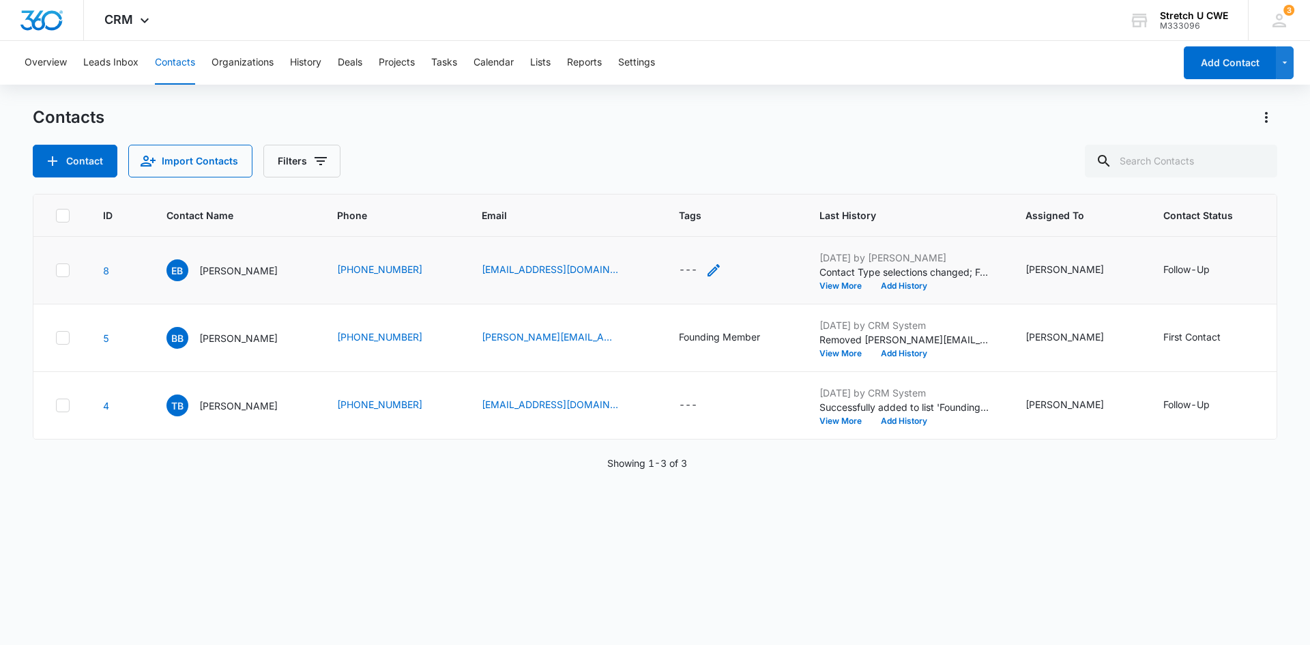
click at [679, 277] on div "---" at bounding box center [688, 270] width 18 height 16
click at [674, 186] on div at bounding box center [671, 183] width 22 height 22
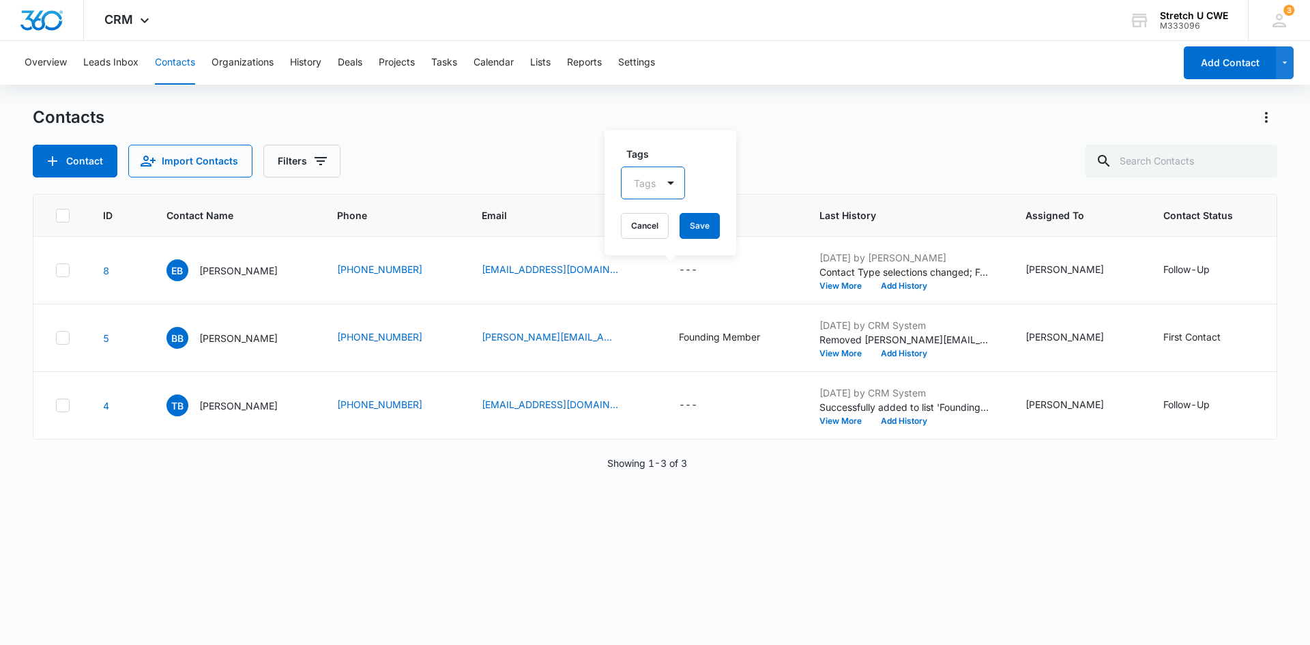
click at [796, 105] on div "Overview Leads Inbox Contacts Organizations History Deals Projects Tasks Calend…" at bounding box center [655, 342] width 1310 height 603
click at [1289, 14] on span "3" at bounding box center [1289, 10] width 11 height 11
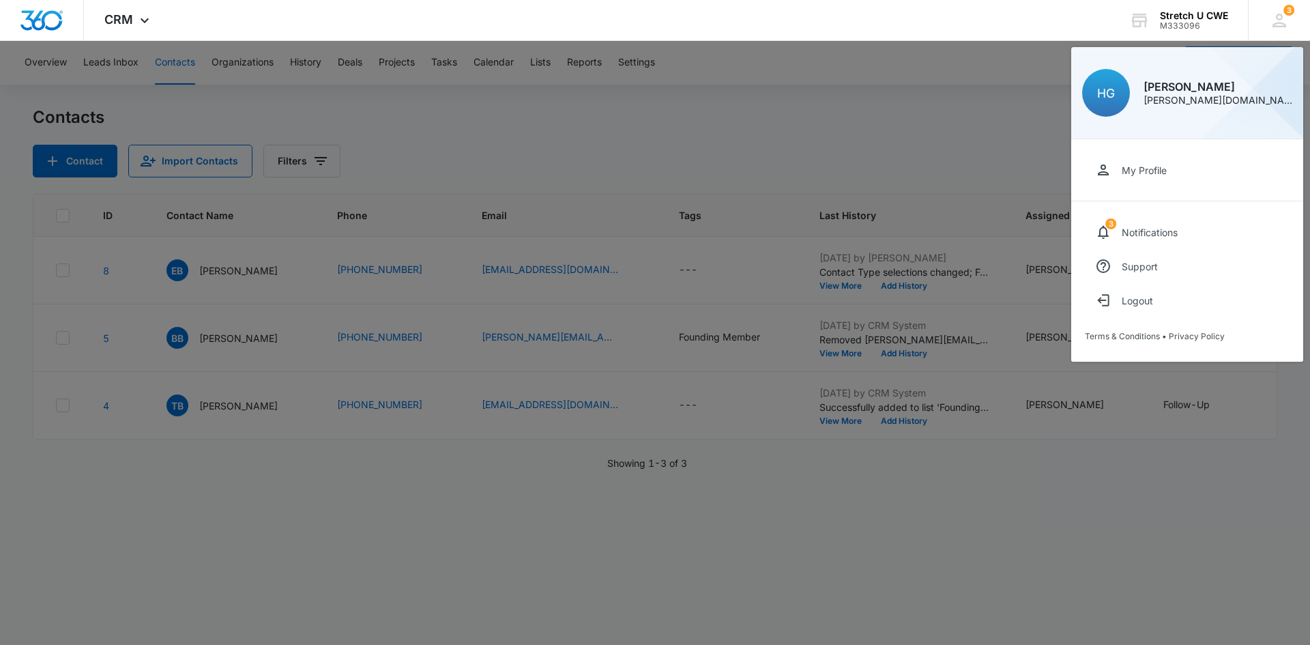
click at [849, 96] on div at bounding box center [655, 322] width 1310 height 645
